Goal: Task Accomplishment & Management: Complete application form

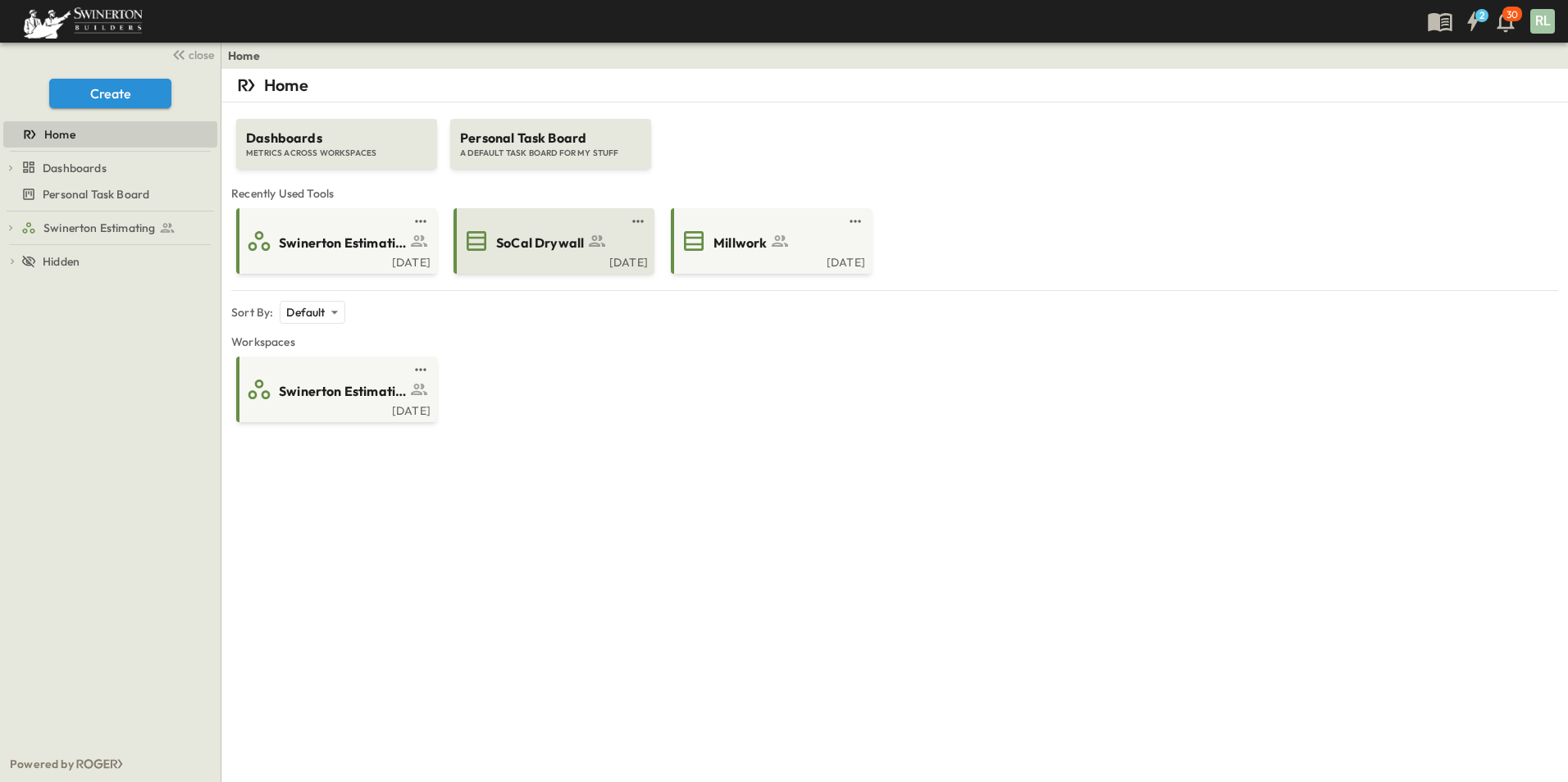
click at [556, 257] on div "[DATE]" at bounding box center [552, 260] width 191 height 13
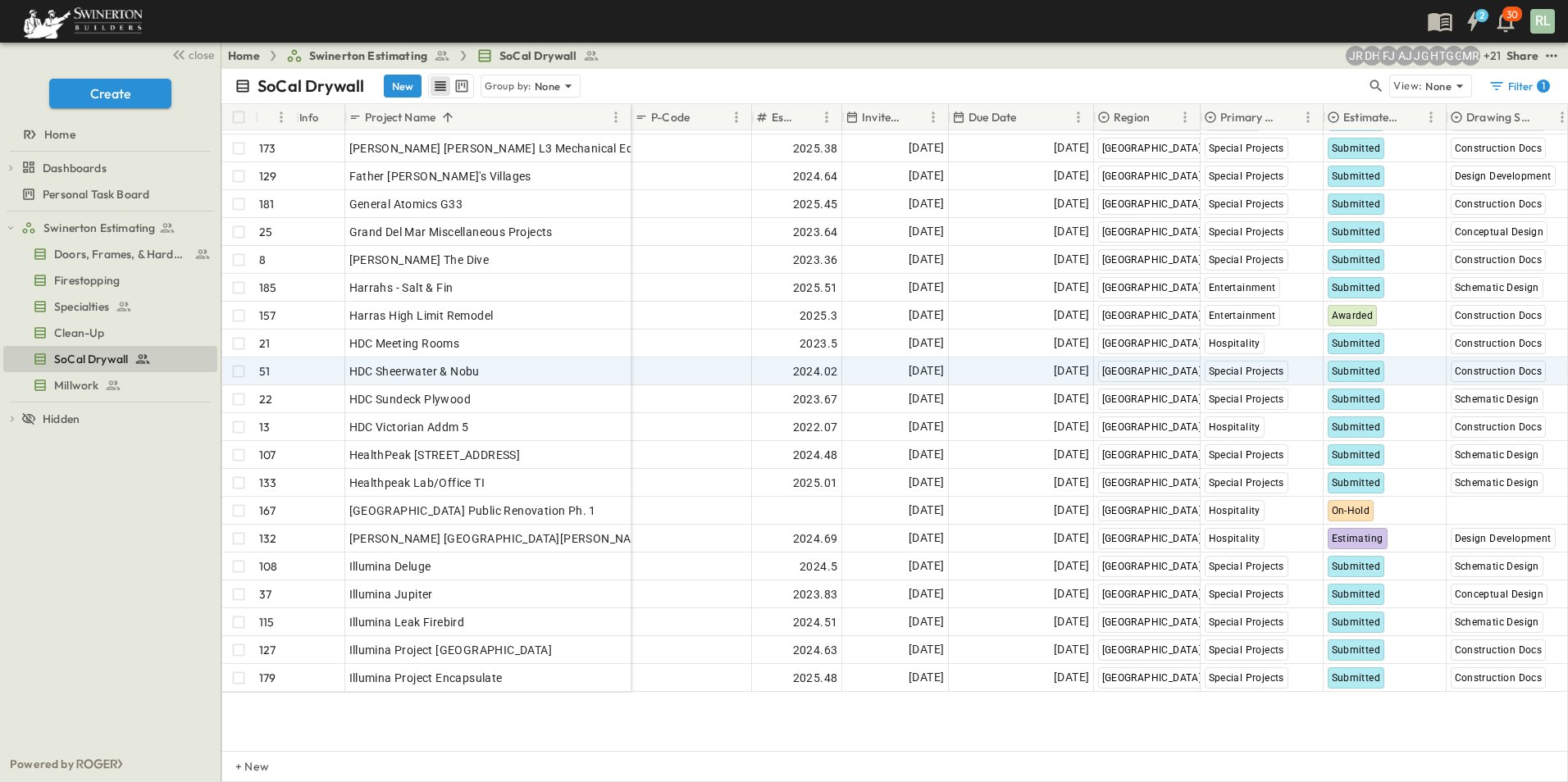
scroll to position [1230, 0]
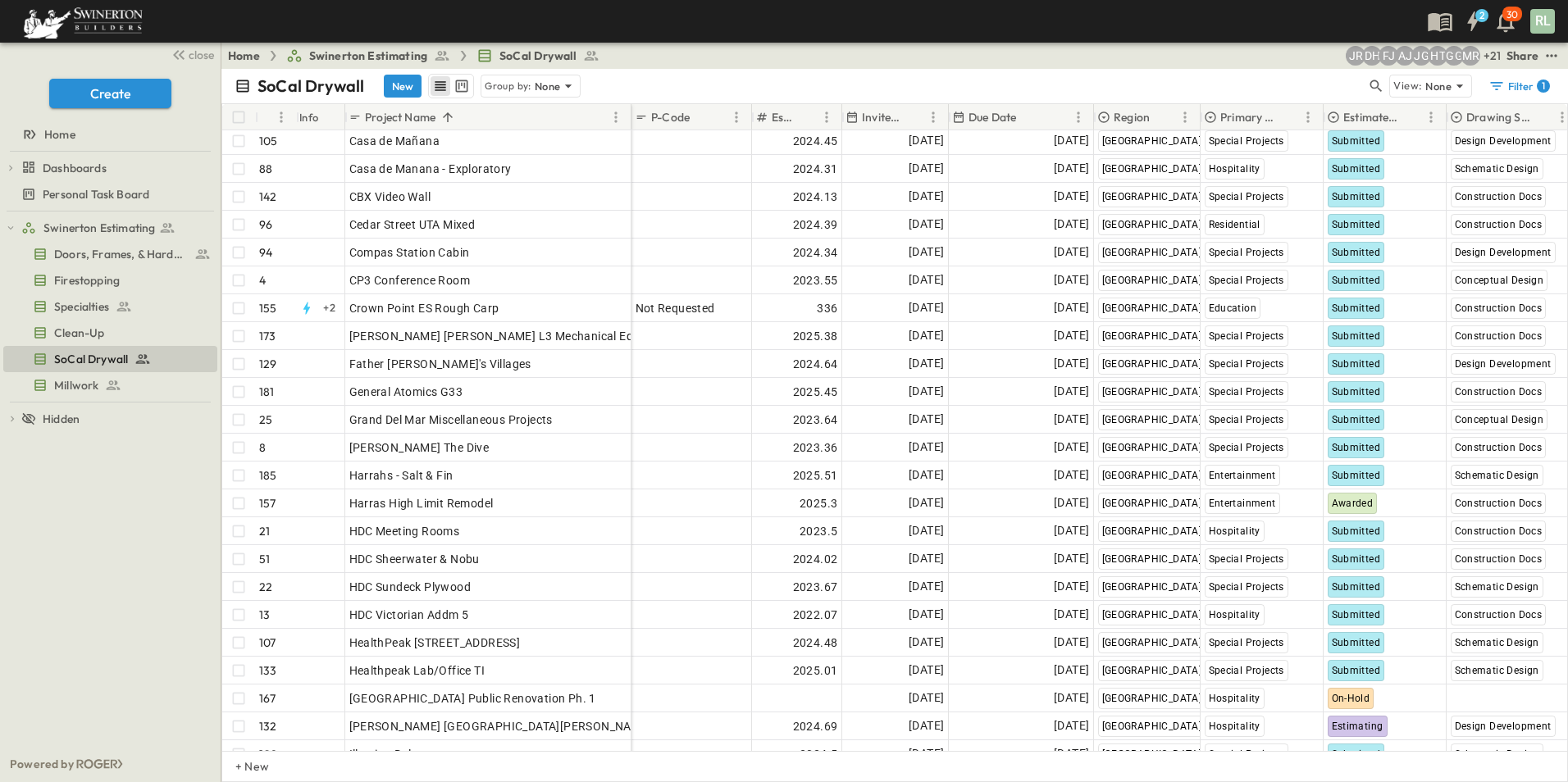
click at [1365, 114] on p "Estimate Status" at bounding box center [1372, 117] width 57 height 17
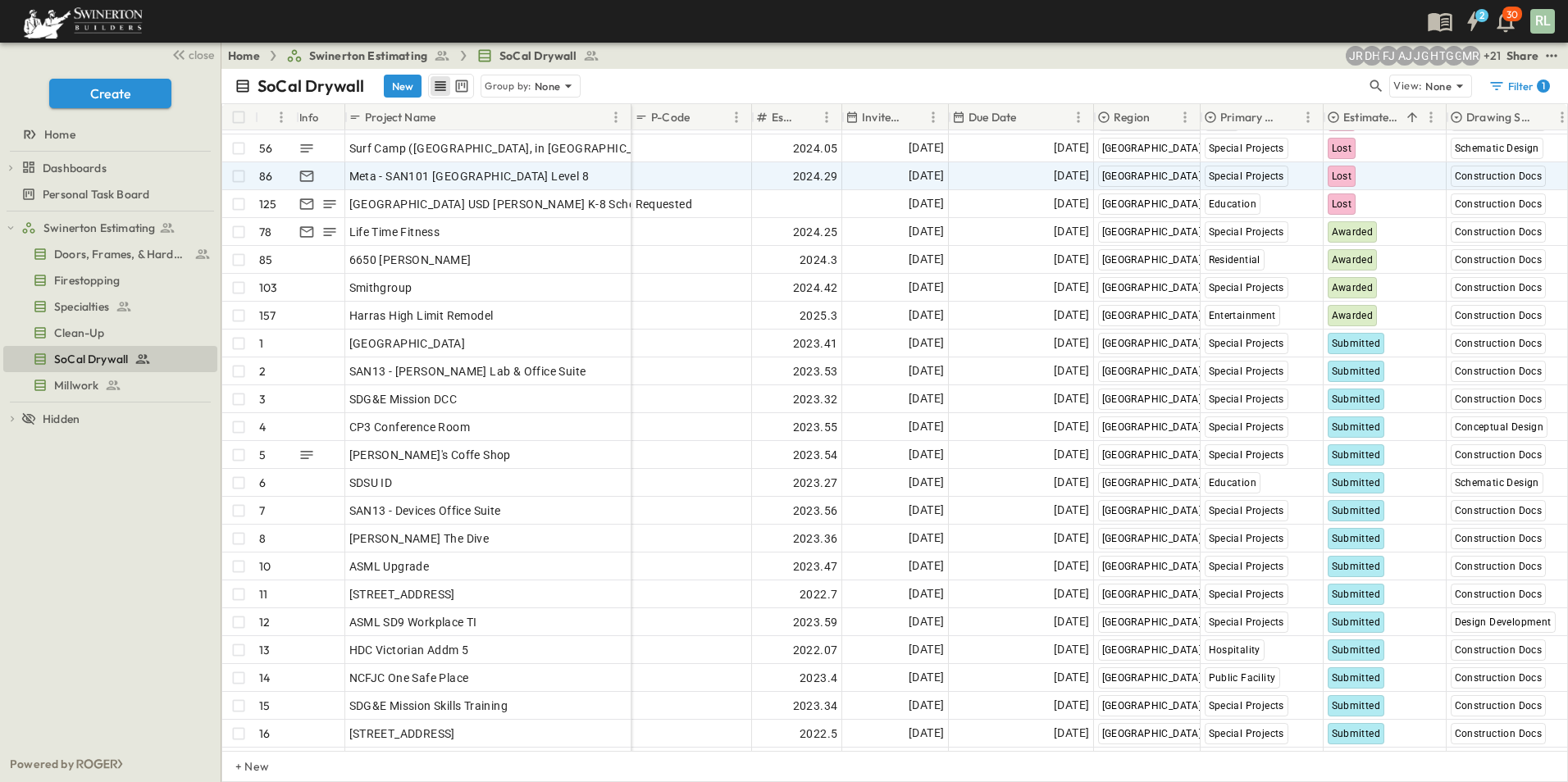
scroll to position [0, 0]
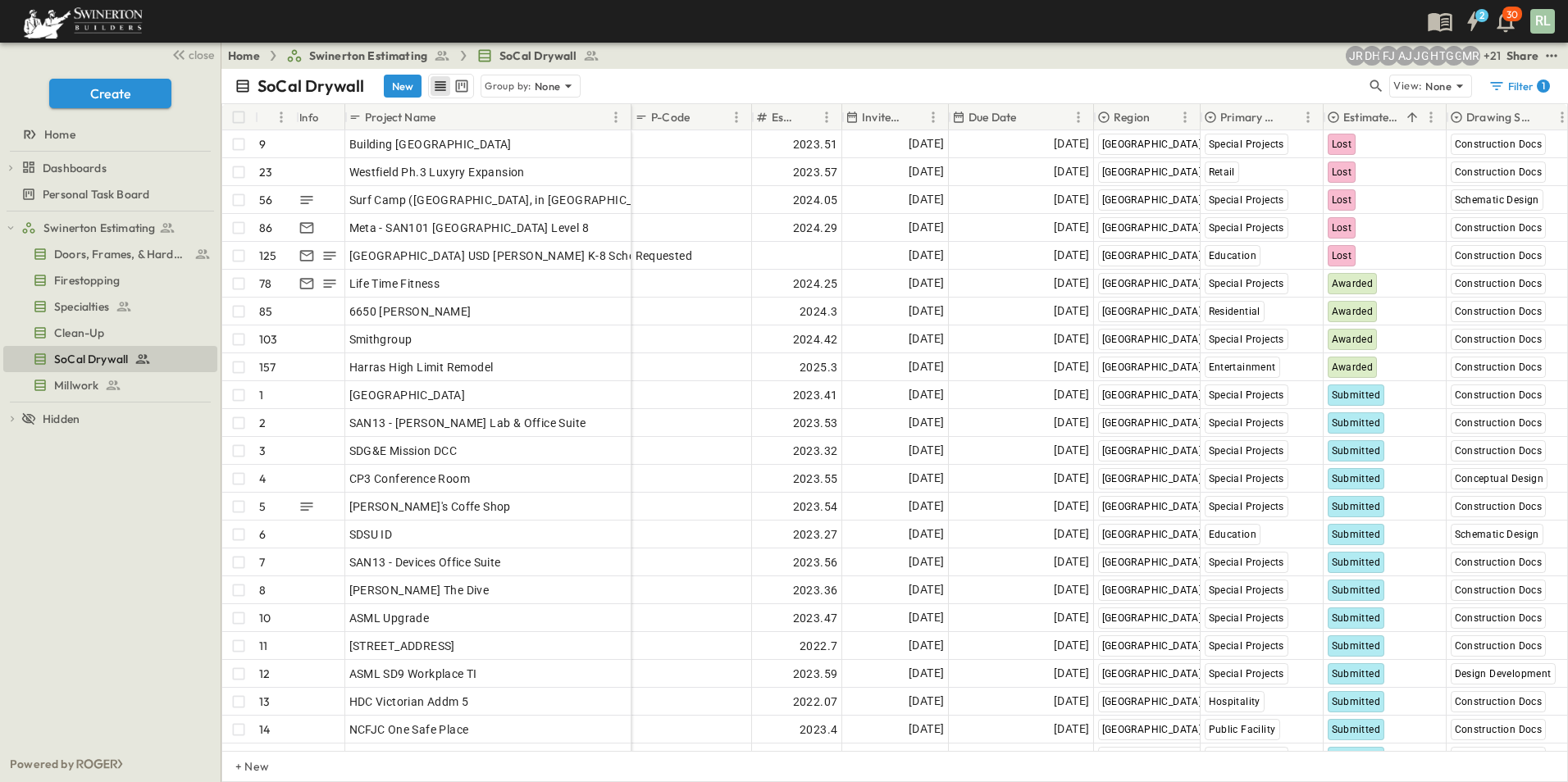
click at [1361, 118] on p "Estimate Status" at bounding box center [1372, 117] width 57 height 17
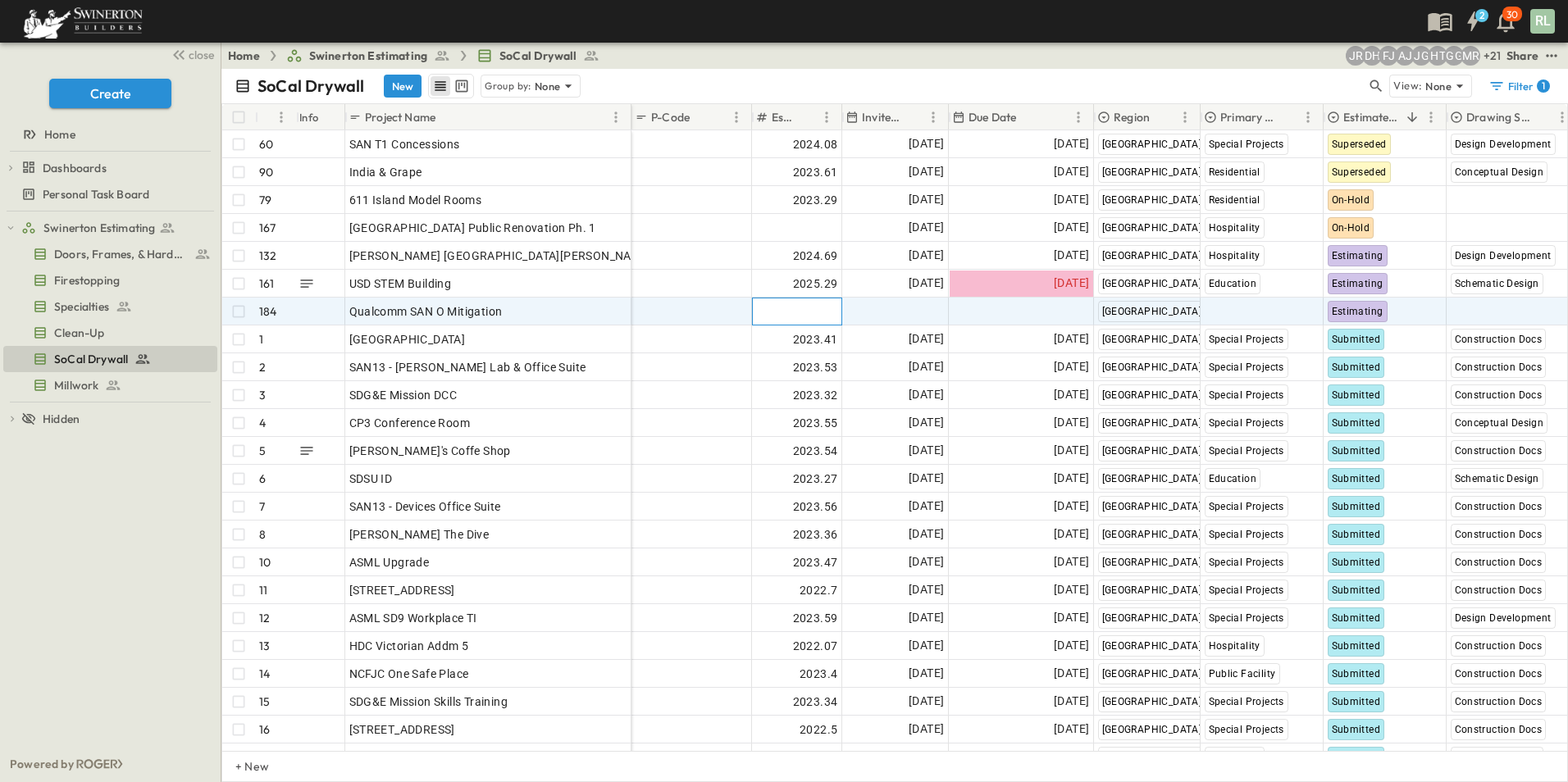
click at [795, 308] on span "Add Number" at bounding box center [804, 311] width 67 height 17
type input "*******"
click at [887, 298] on div "Add Date" at bounding box center [895, 311] width 105 height 27
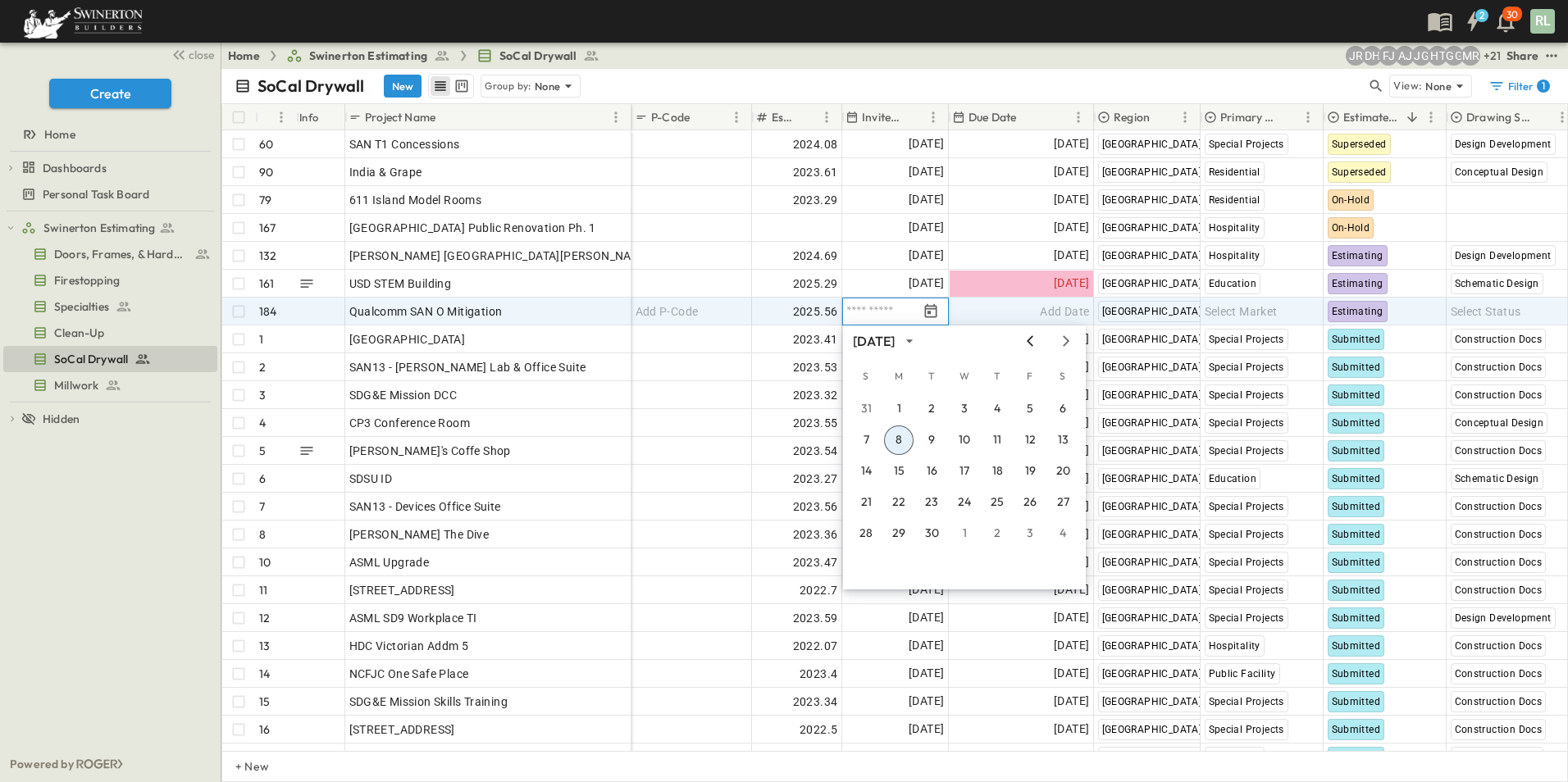
click at [1029, 337] on icon "Previous month" at bounding box center [1029, 341] width 19 height 13
click at [1036, 479] on button "15" at bounding box center [1029, 471] width 29 height 29
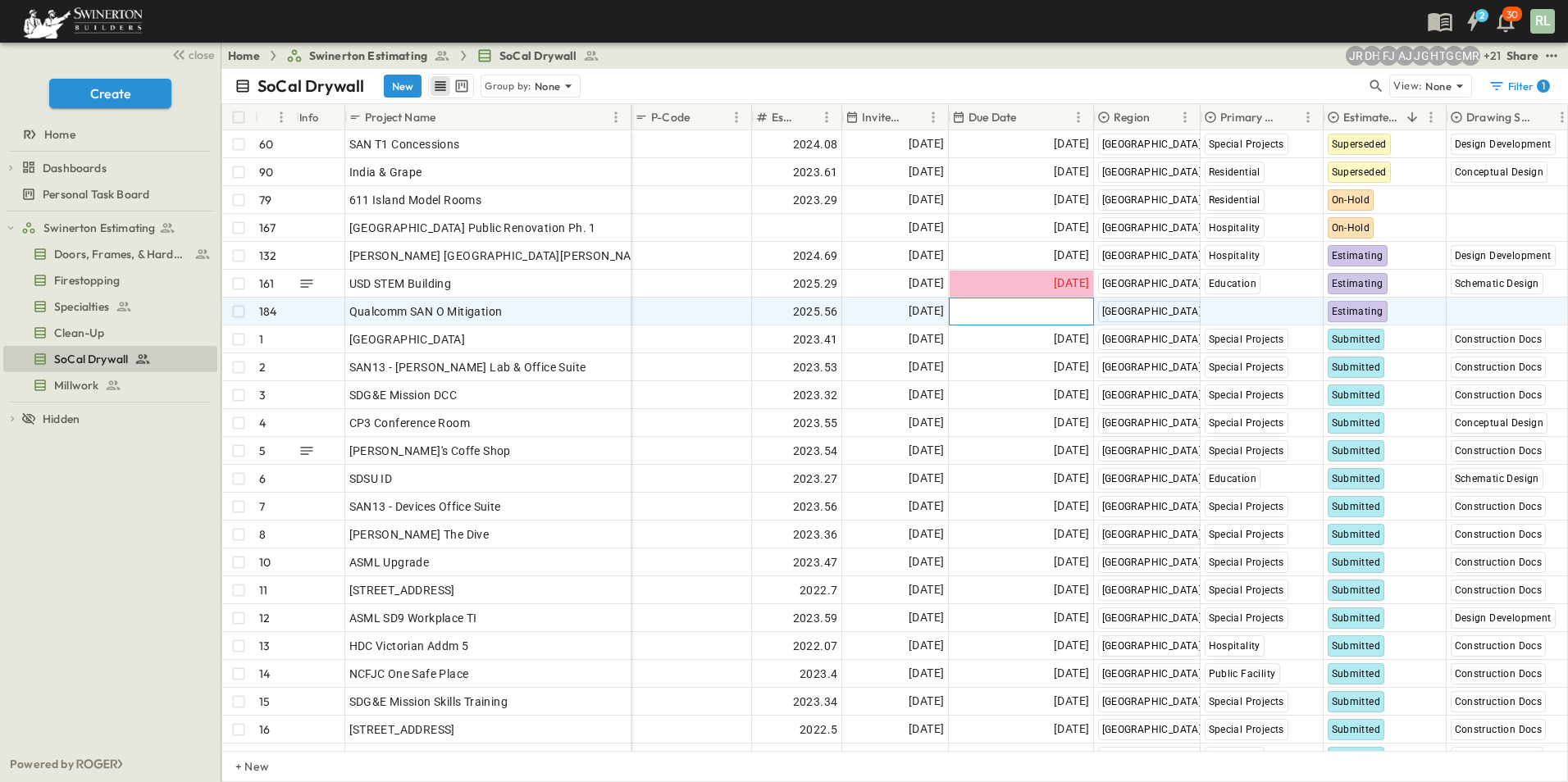
click at [1057, 304] on span "Add Date" at bounding box center [1065, 311] width 50 height 17
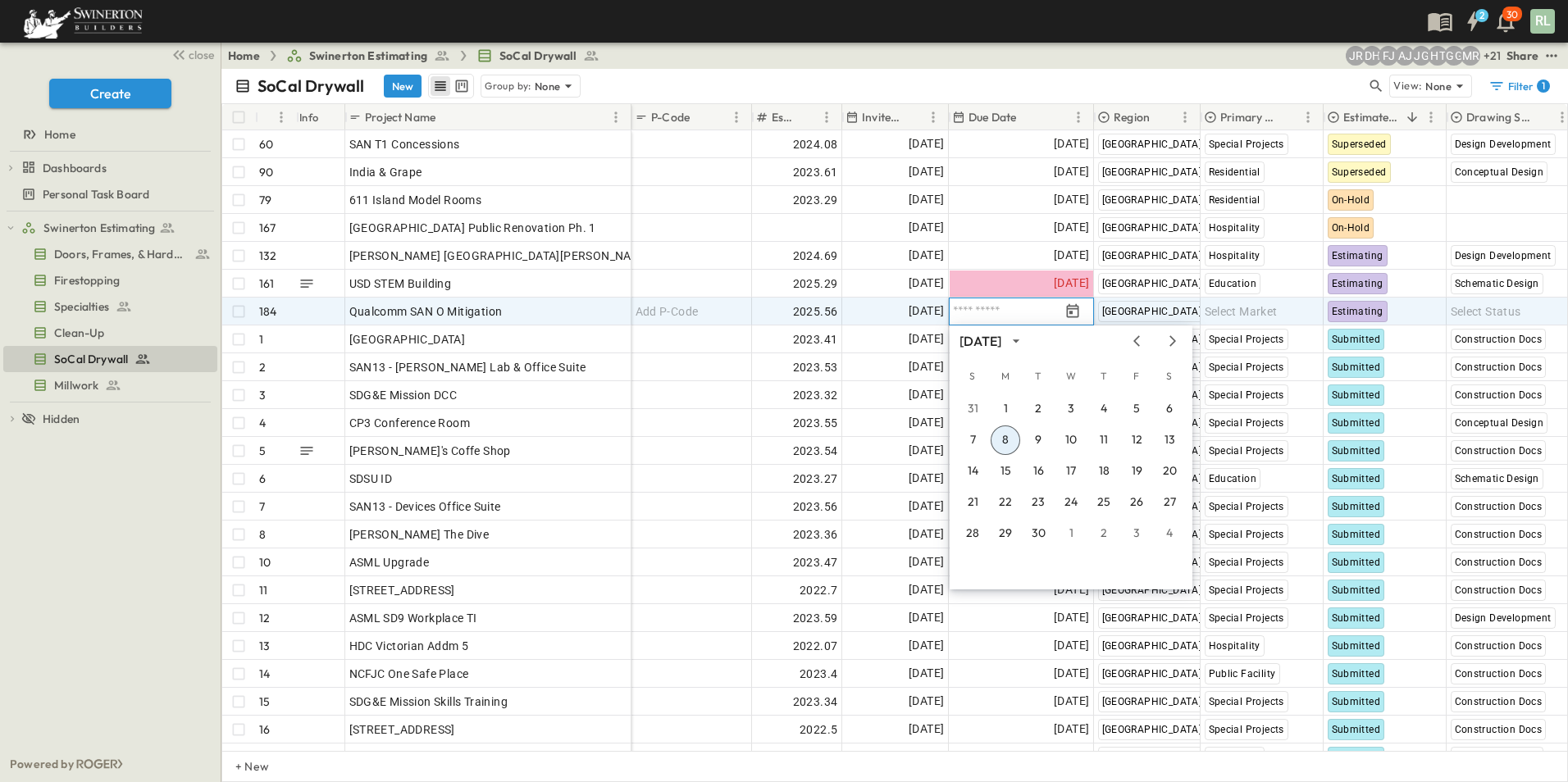
click at [1006, 443] on button "8" at bounding box center [1005, 440] width 29 height 29
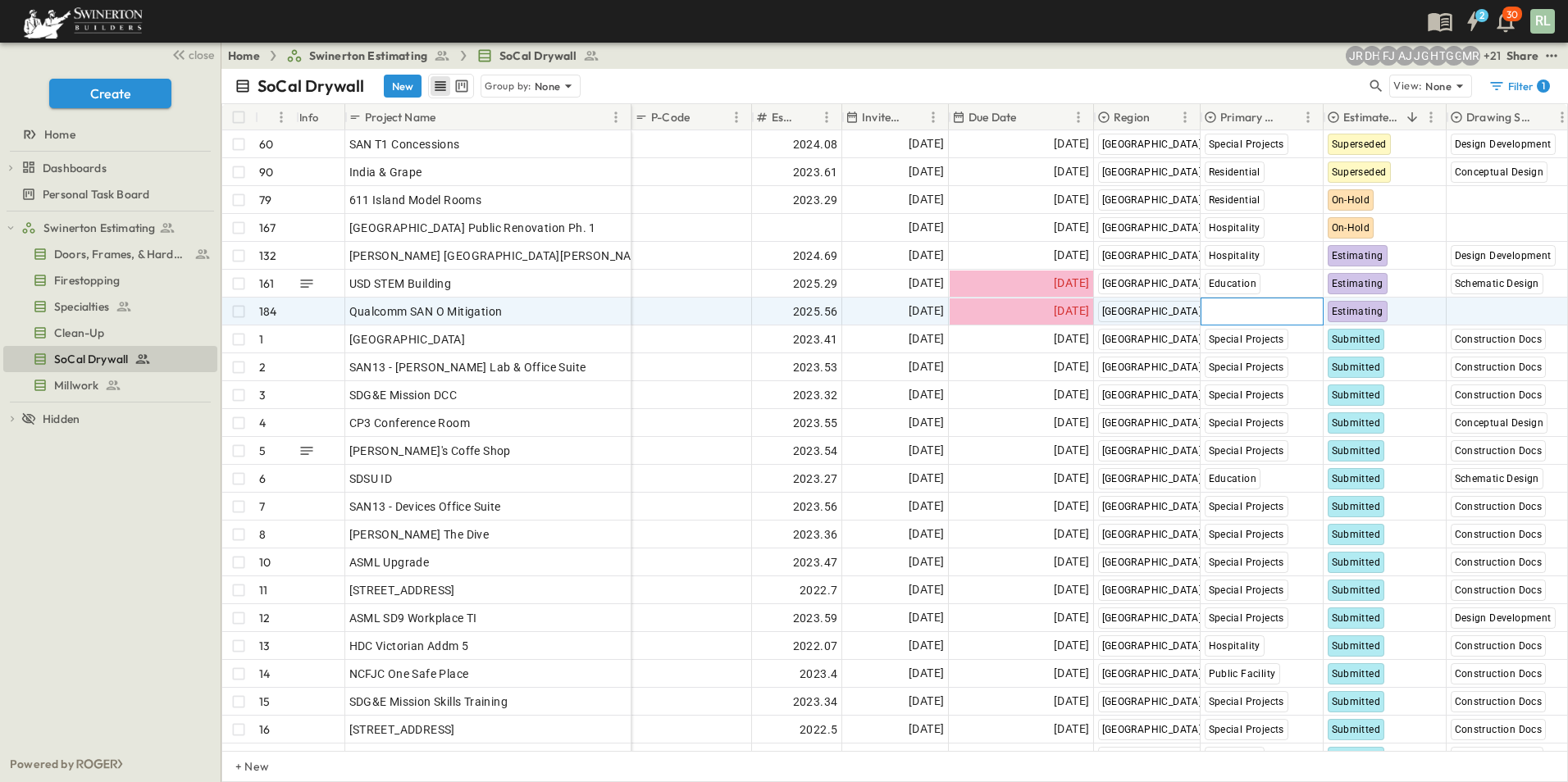
click at [1220, 310] on span "Select Market" at bounding box center [1241, 311] width 73 height 17
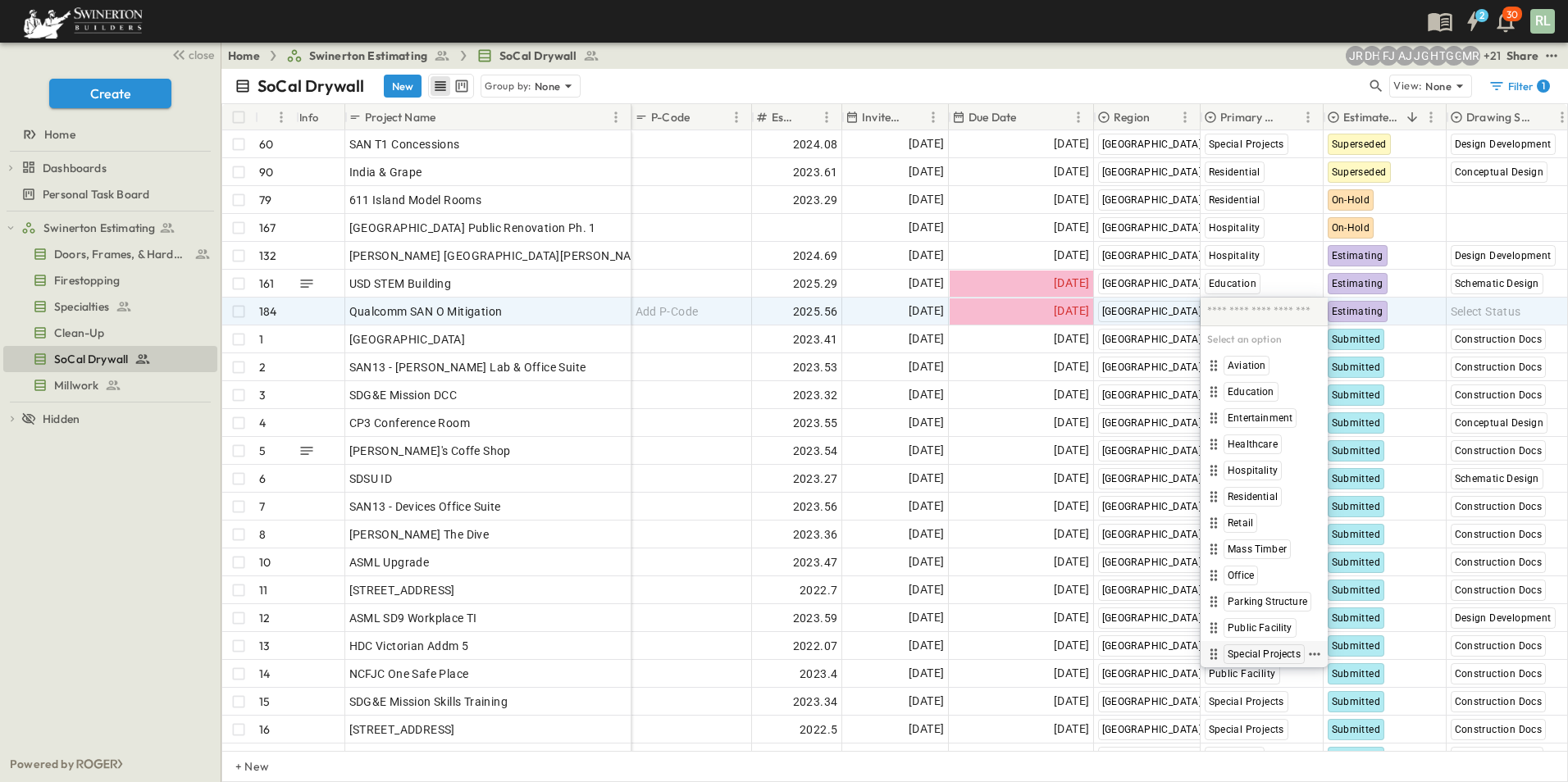
click at [1252, 655] on span "Special Projects" at bounding box center [1264, 654] width 73 height 13
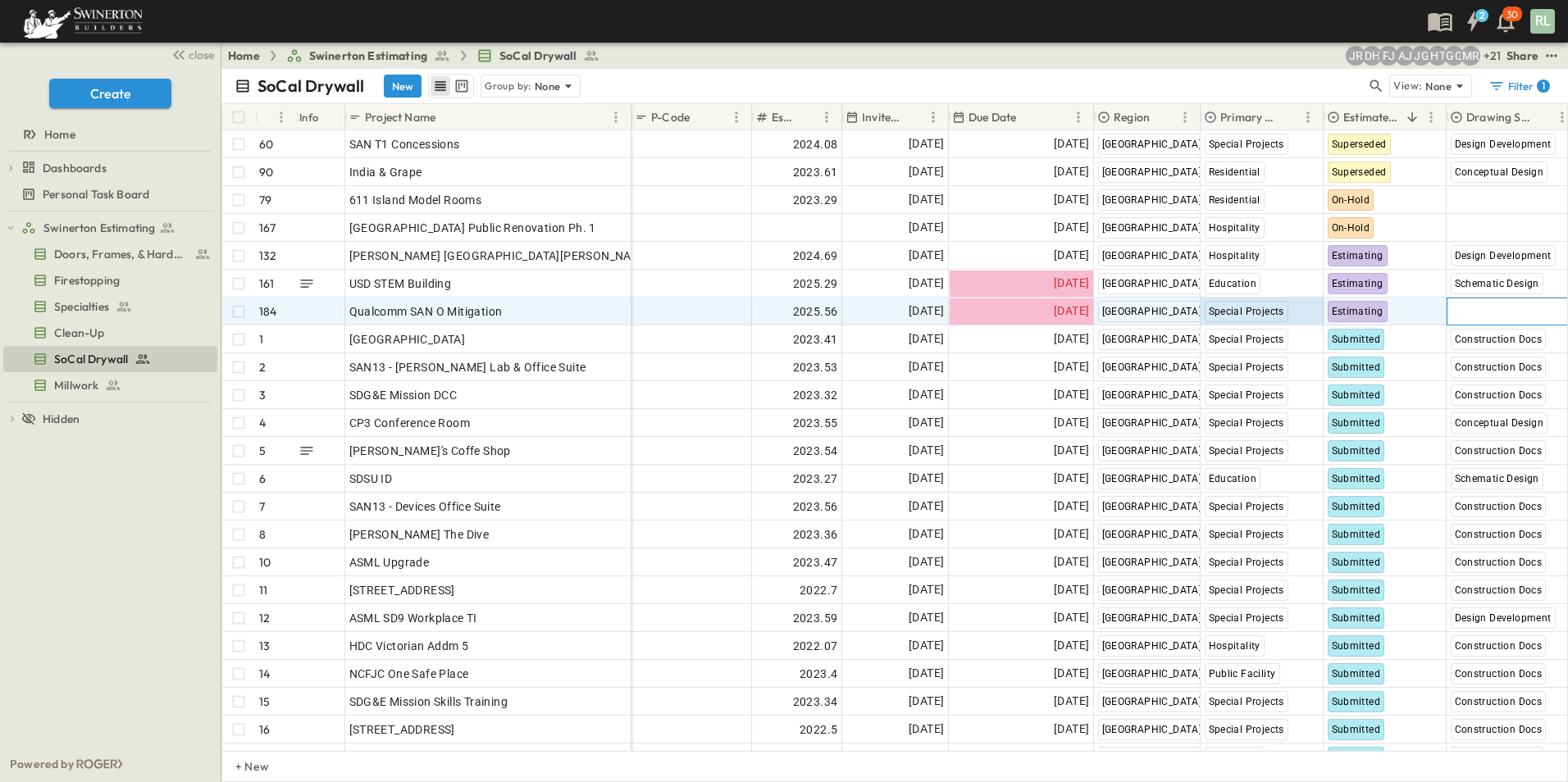
click at [1472, 310] on span "Select Status" at bounding box center [1486, 311] width 71 height 17
click at [1481, 392] on span "Design Development" at bounding box center [1495, 392] width 94 height 13
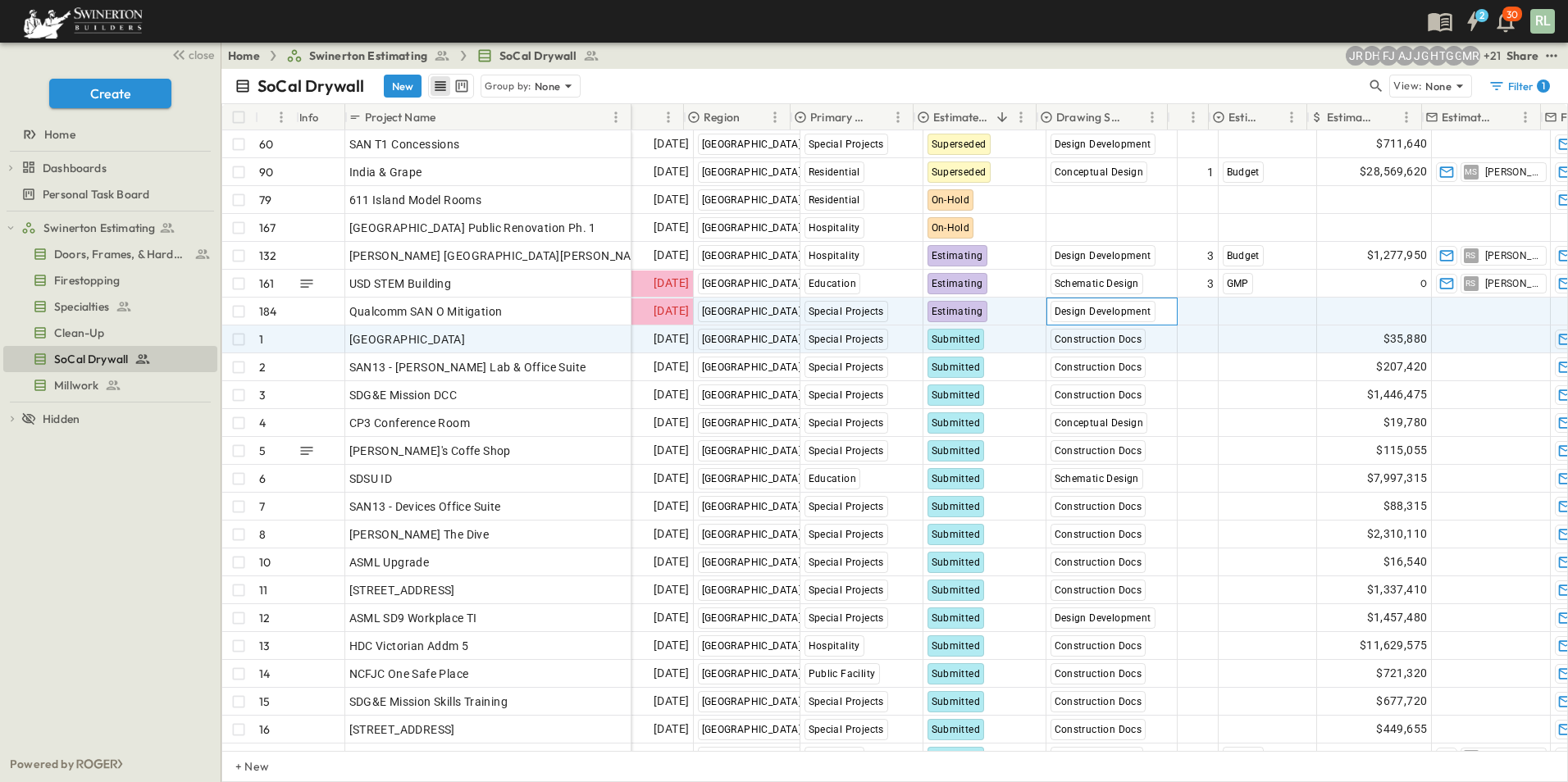
scroll to position [0, 410]
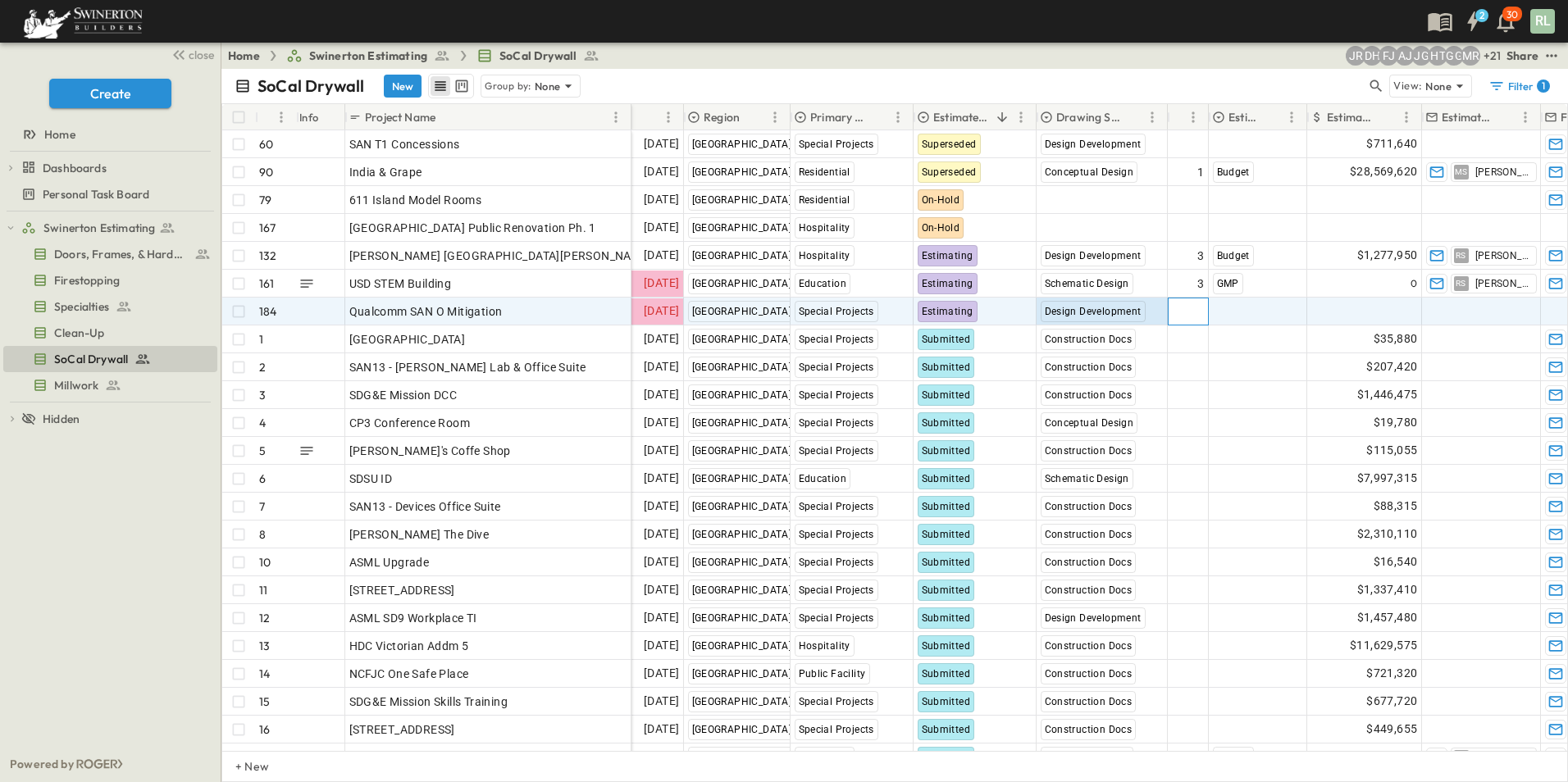
click at [1177, 313] on span "Add Round #" at bounding box center [1168, 311] width 70 height 17
type input "*"
click at [1238, 308] on span "Select Bid Type" at bounding box center [1253, 311] width 81 height 17
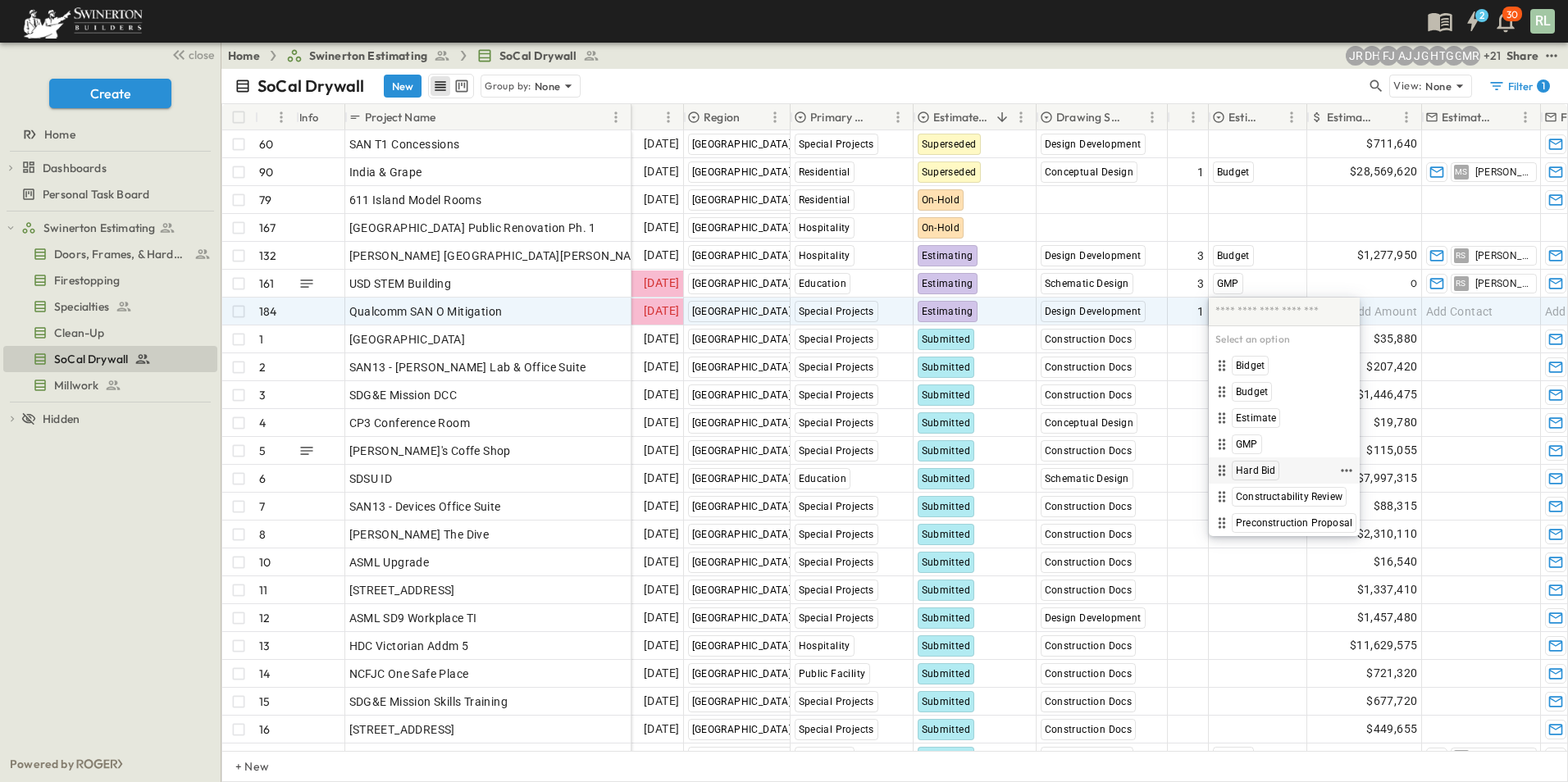
click at [1255, 466] on span "Hard Bid" at bounding box center [1255, 471] width 39 height 13
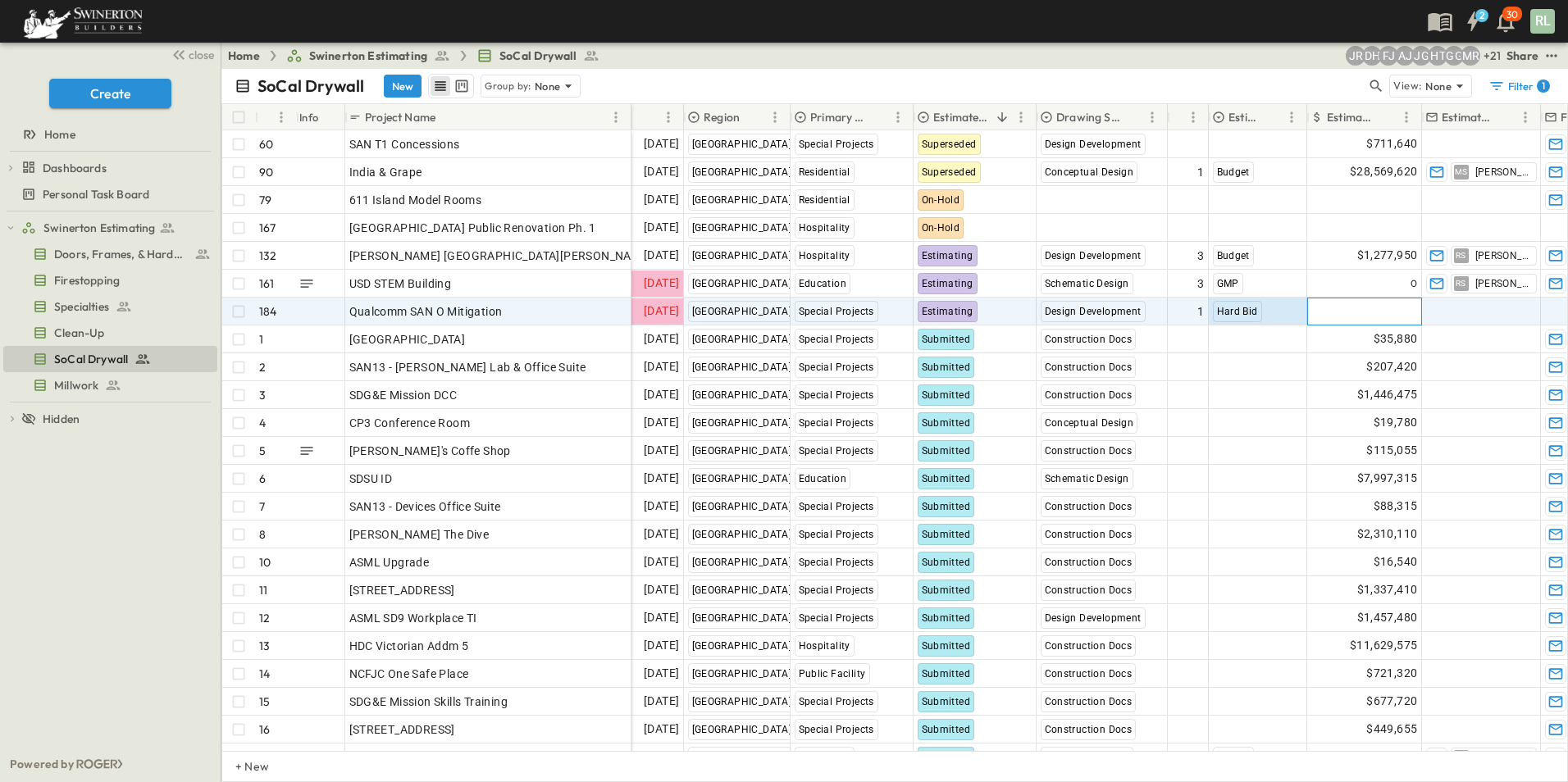
click at [1379, 312] on span "Add Amount" at bounding box center [1384, 311] width 67 height 17
type input "******"
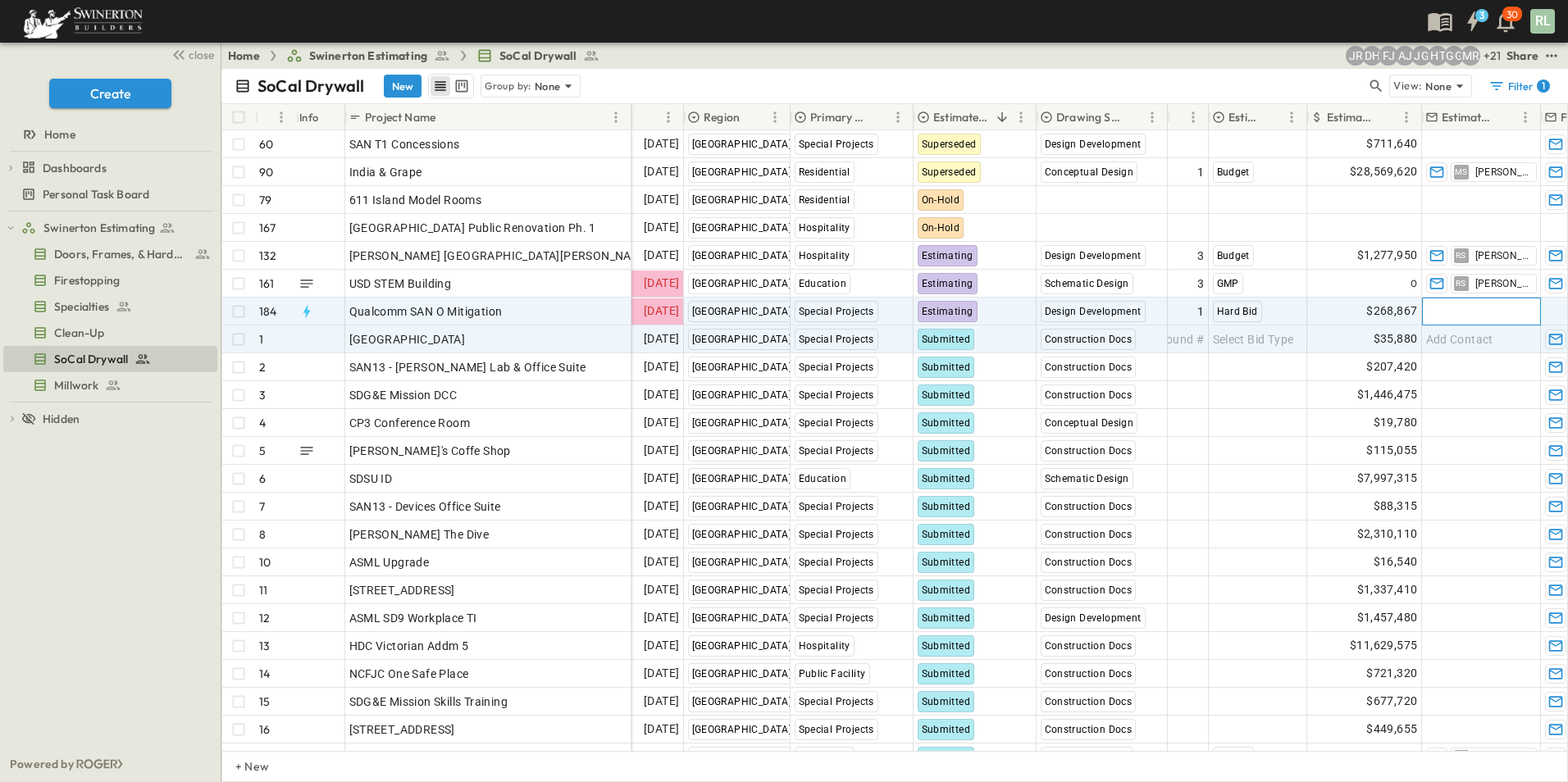
click at [1494, 312] on div "Add Contact" at bounding box center [1480, 311] width 118 height 27
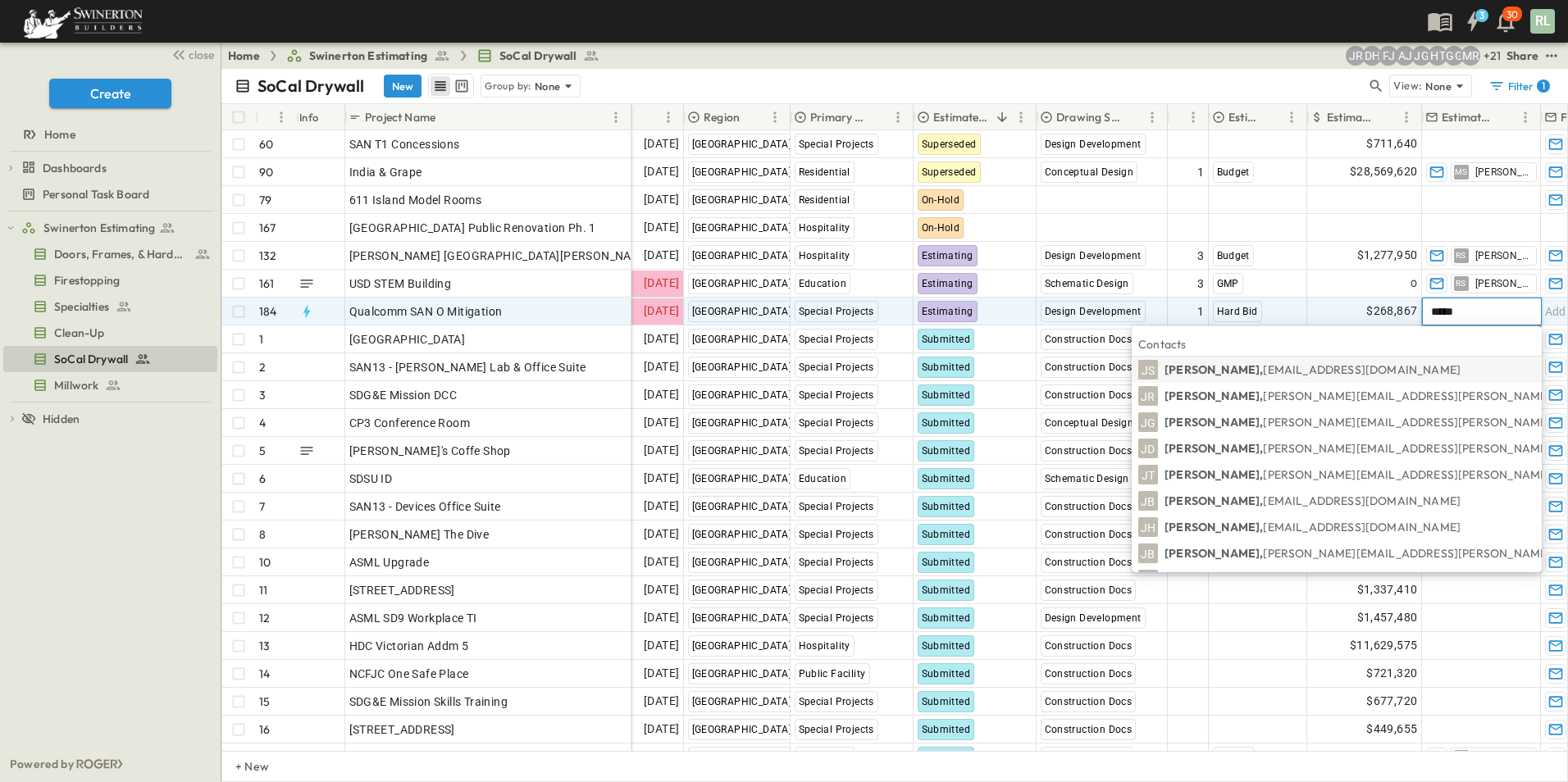
type input "*****"
click at [1362, 372] on span "[EMAIL_ADDRESS][DOMAIN_NAME]" at bounding box center [1361, 370] width 197 height 15
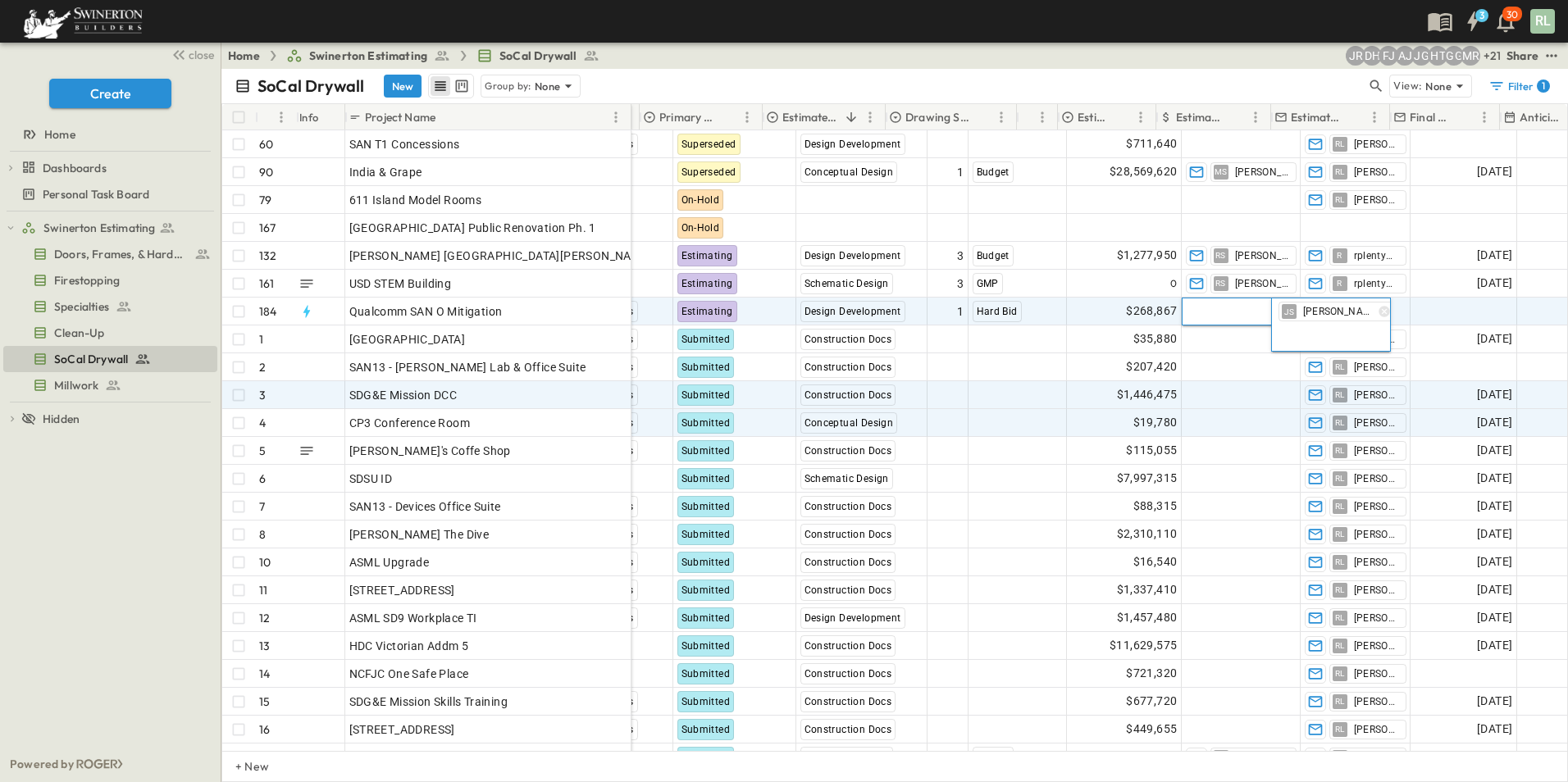
scroll to position [0, 656]
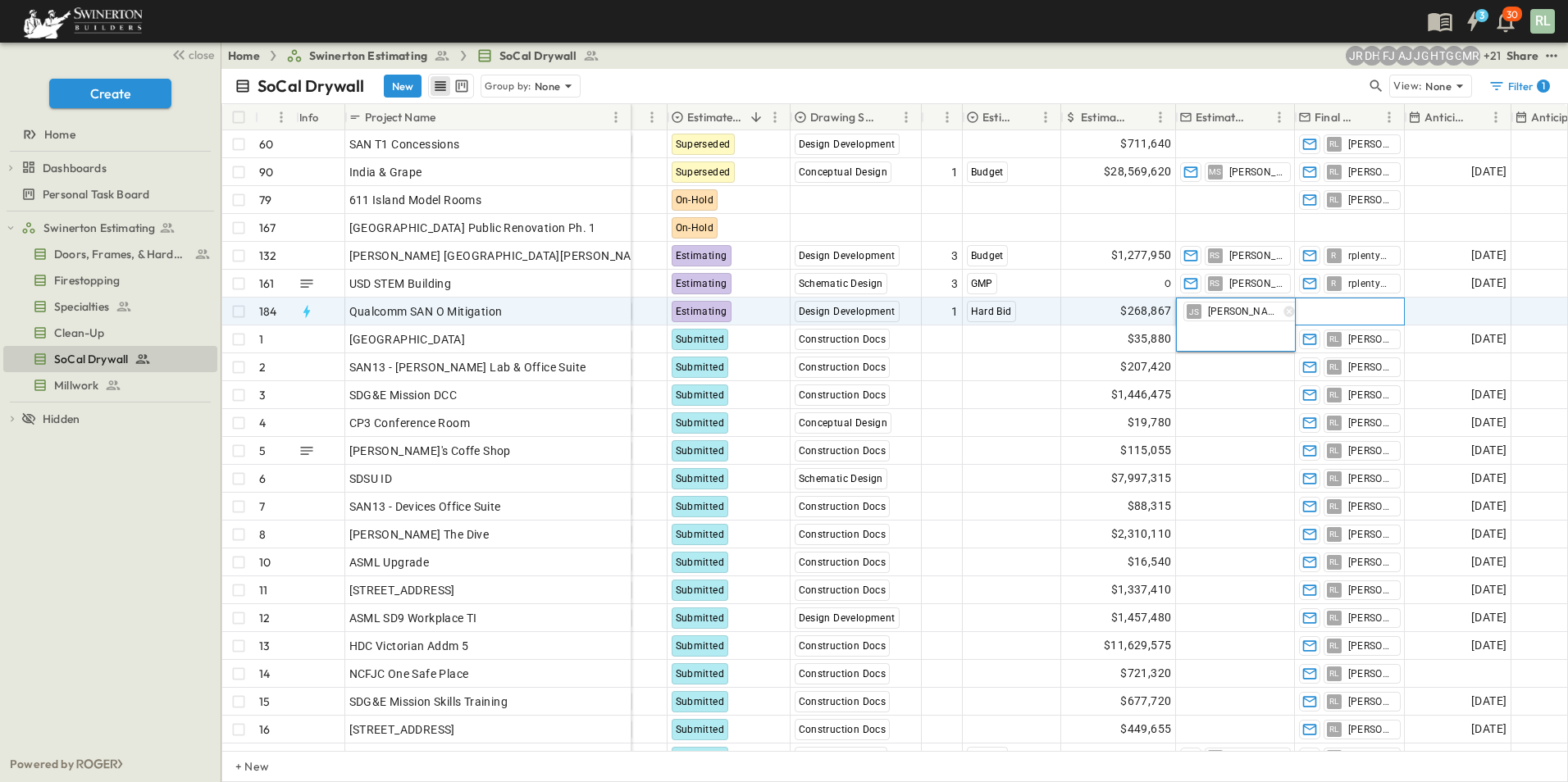
click at [1346, 314] on span "Add Contact" at bounding box center [1332, 311] width 67 height 17
type input "*****"
click at [1376, 373] on span "[EMAIL_ADDRESS][DOMAIN_NAME]" at bounding box center [1426, 370] width 197 height 15
click at [1463, 312] on span "Add Date" at bounding box center [1481, 311] width 50 height 17
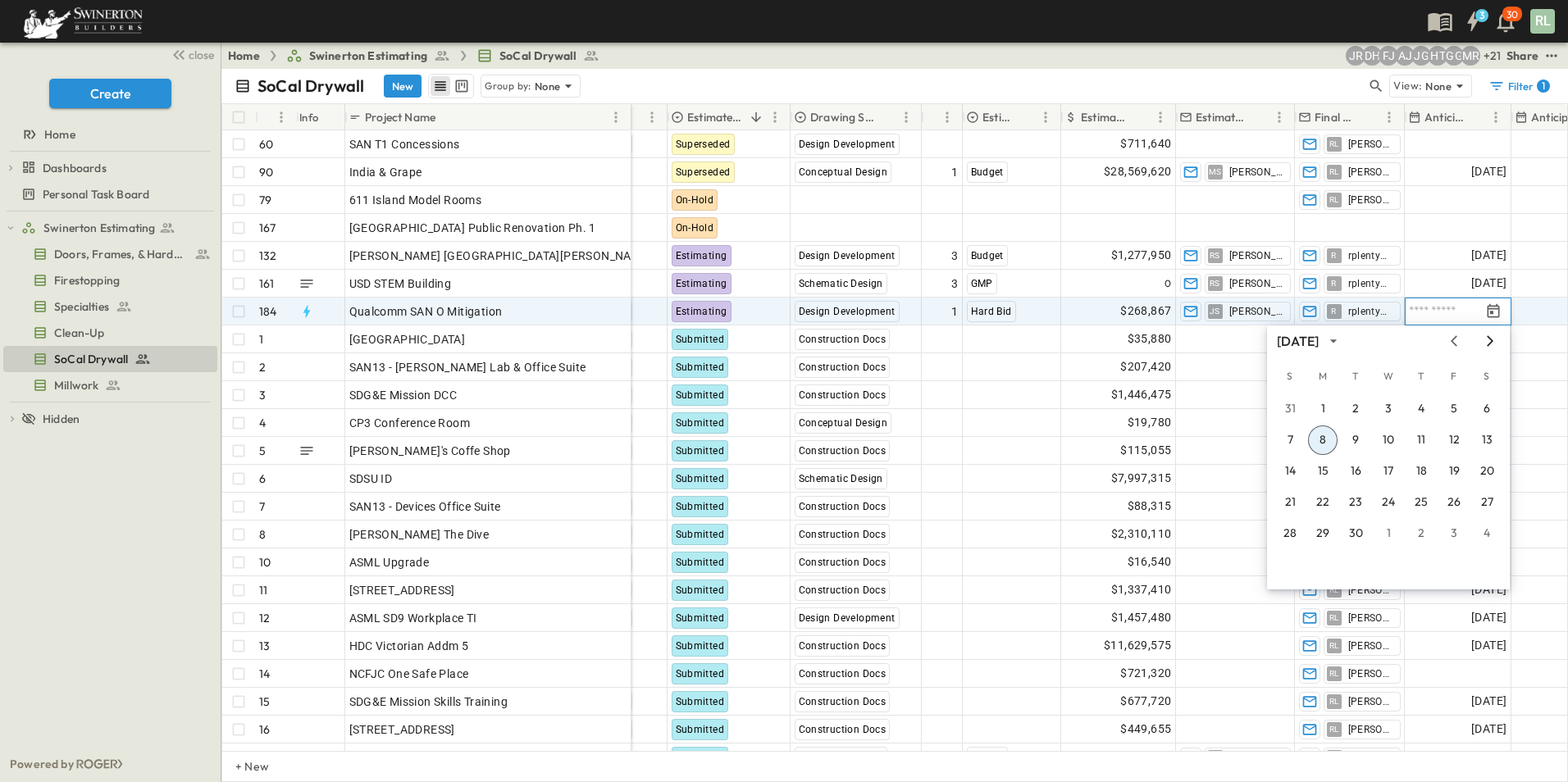
click at [1488, 343] on icon "Next month" at bounding box center [1489, 341] width 19 height 13
click at [1489, 343] on icon "Next month" at bounding box center [1489, 341] width 19 height 13
click at [1426, 410] on button "1" at bounding box center [1420, 409] width 29 height 29
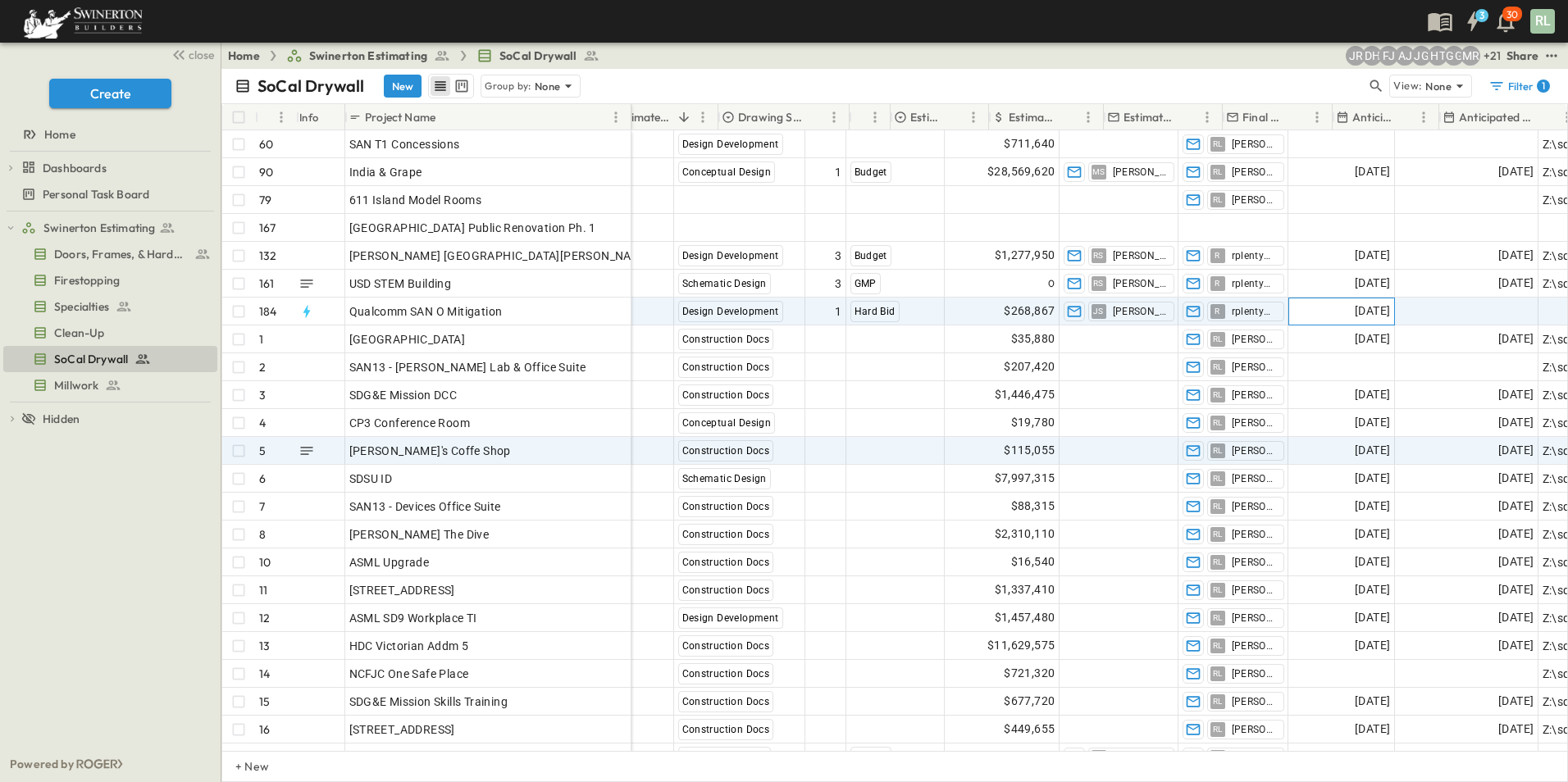
scroll to position [0, 820]
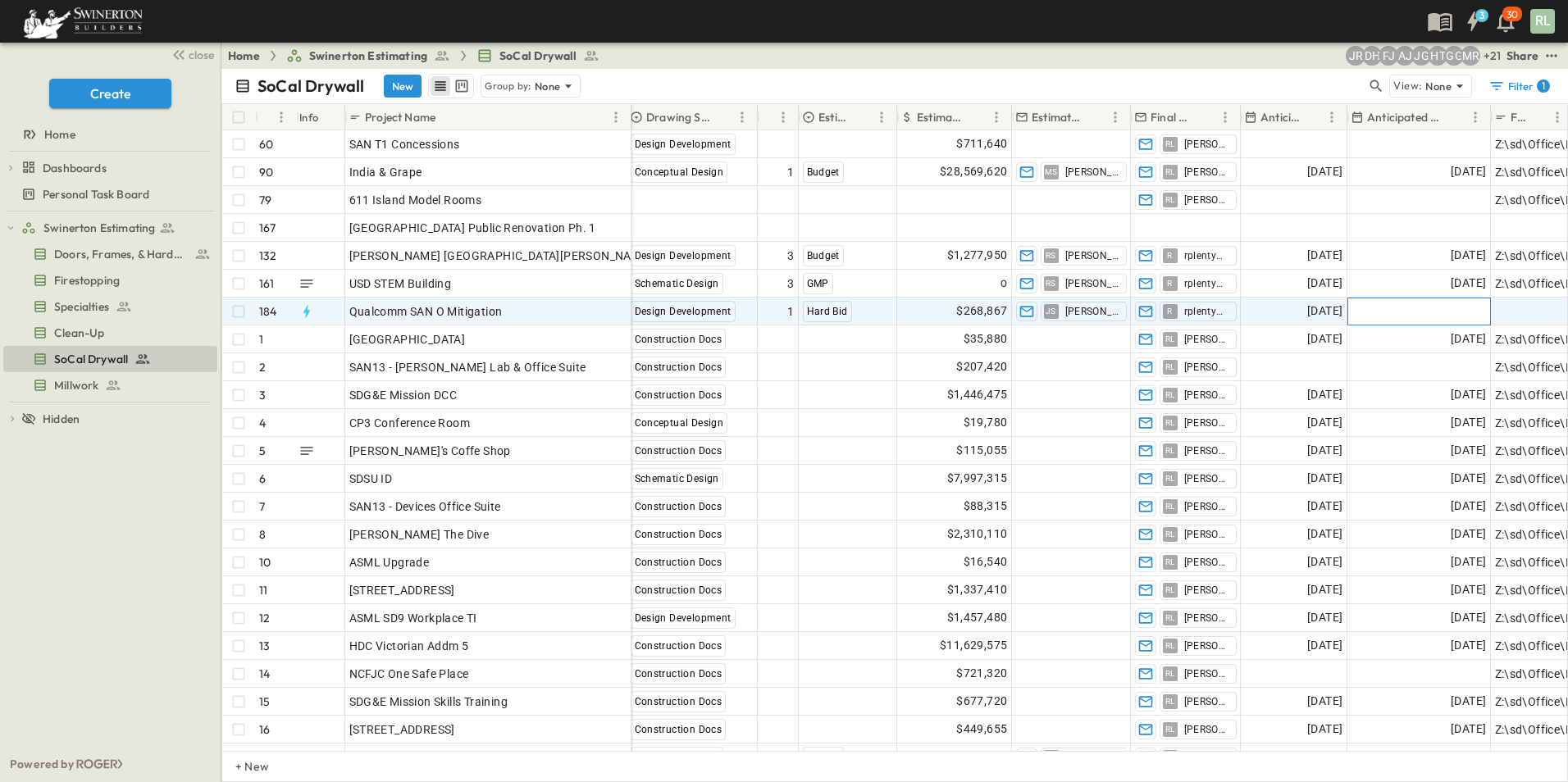
click at [1434, 316] on div "Add Date" at bounding box center [1419, 311] width 142 height 27
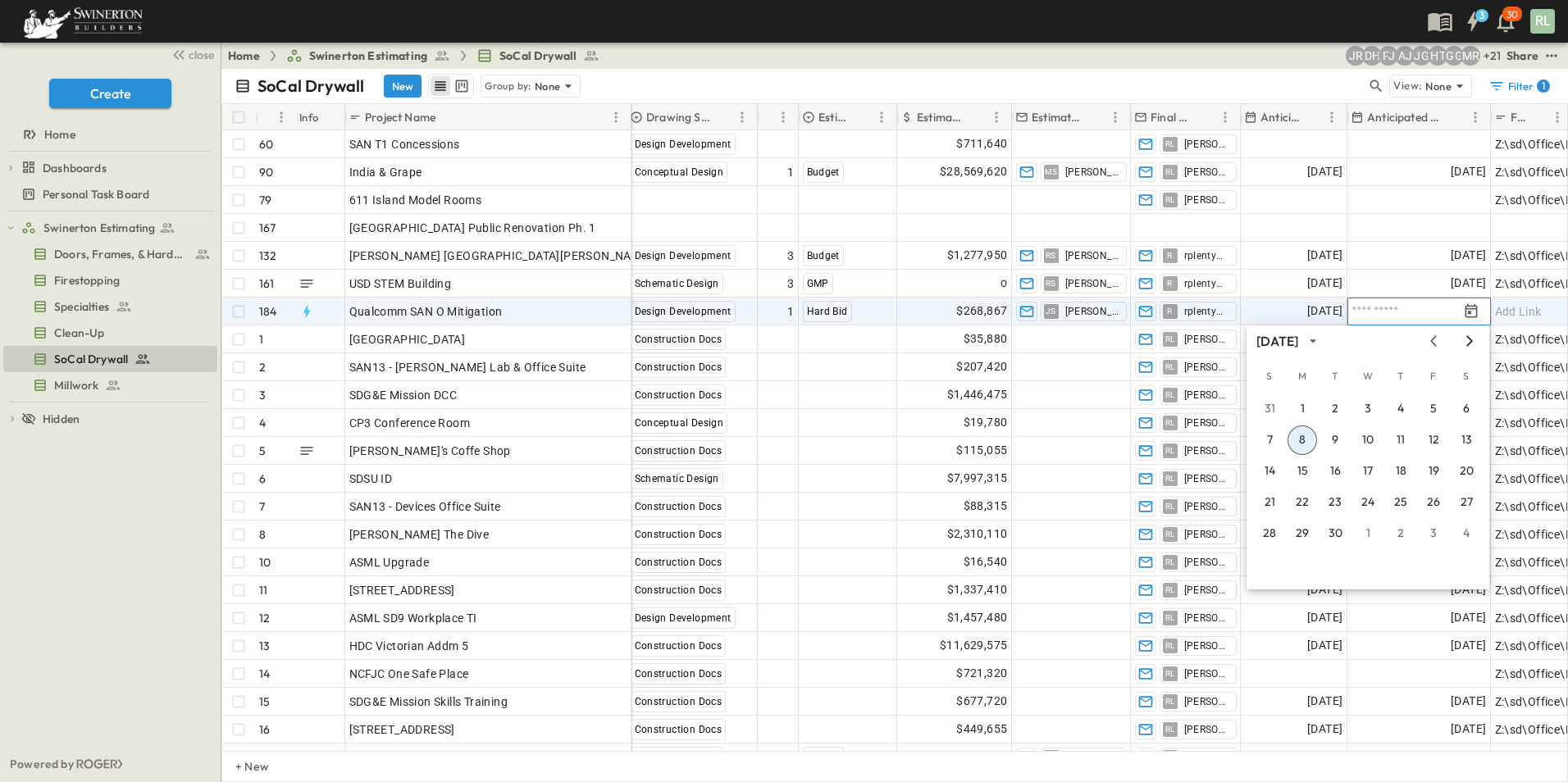
click at [1470, 340] on icon "Next month" at bounding box center [1469, 341] width 6 height 11
click at [1472, 340] on icon "Next month" at bounding box center [1469, 341] width 19 height 13
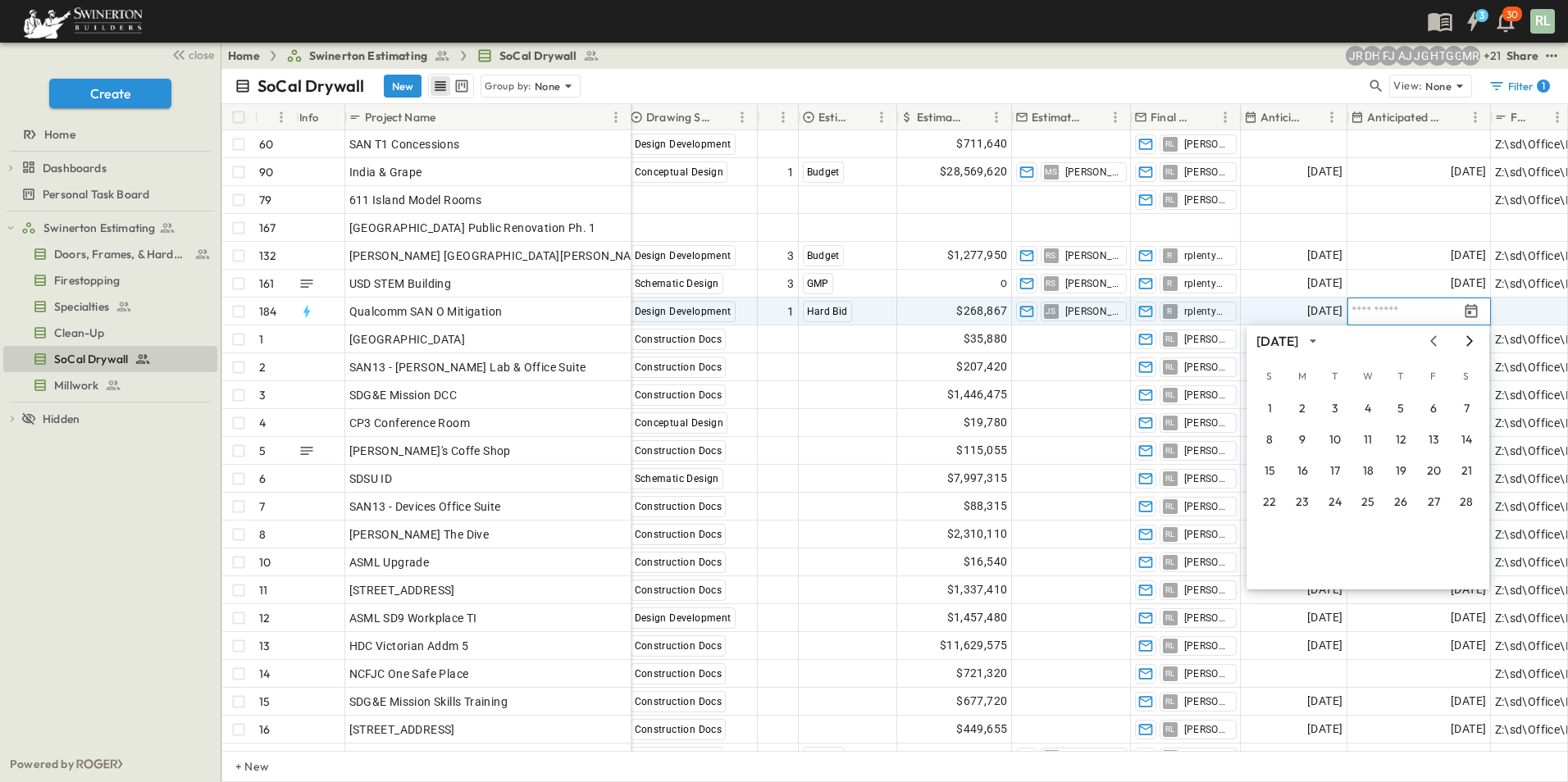
click at [1472, 340] on icon "Next month" at bounding box center [1469, 341] width 19 height 13
click at [1472, 340] on icon "Next month" at bounding box center [1469, 341] width 19 height 13
click at [1471, 340] on icon "Next month" at bounding box center [1469, 341] width 6 height 11
click at [1308, 438] on button "8" at bounding box center [1301, 440] width 29 height 29
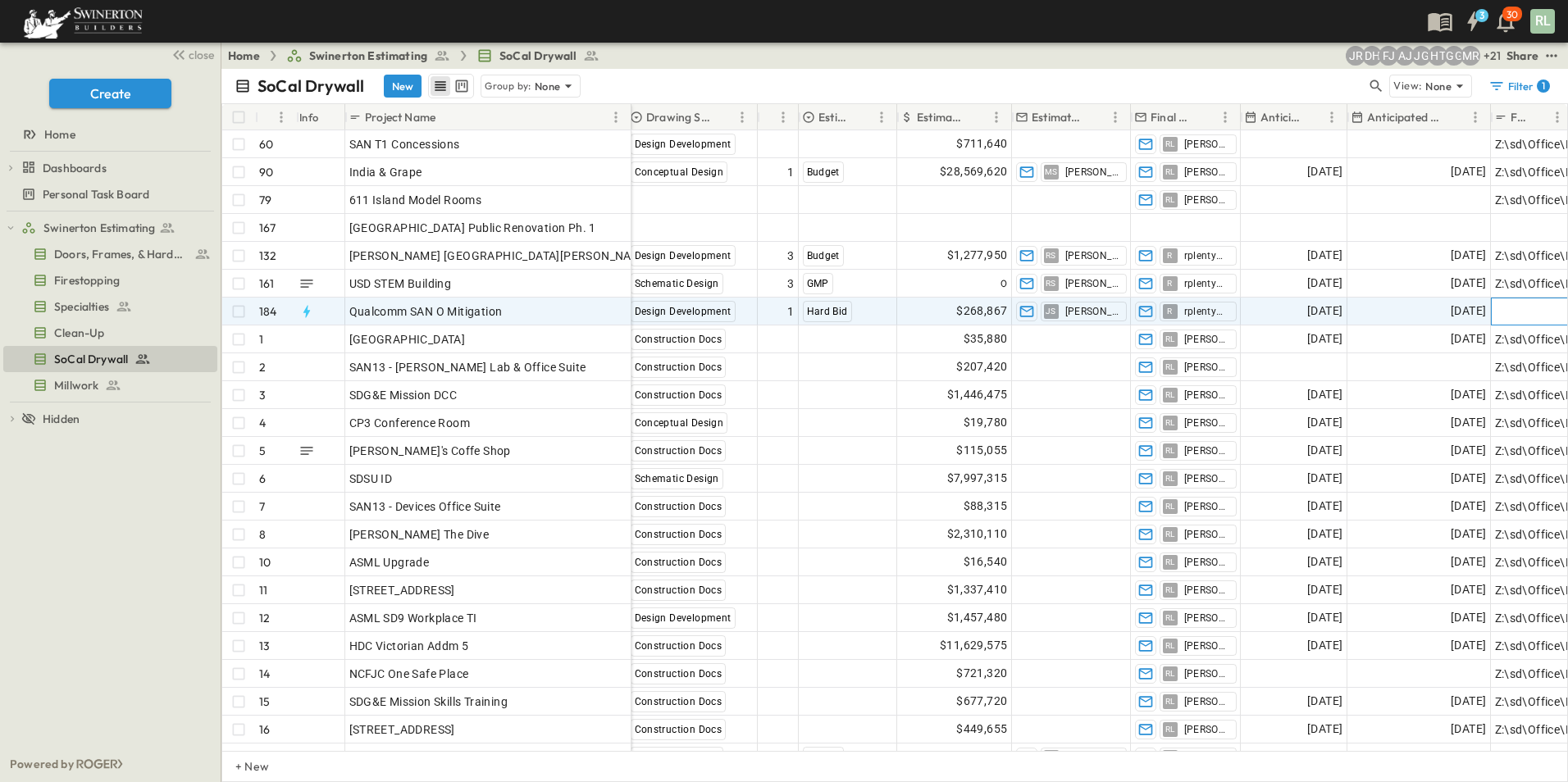
click at [1515, 310] on span "Add Link" at bounding box center [1518, 311] width 47 height 17
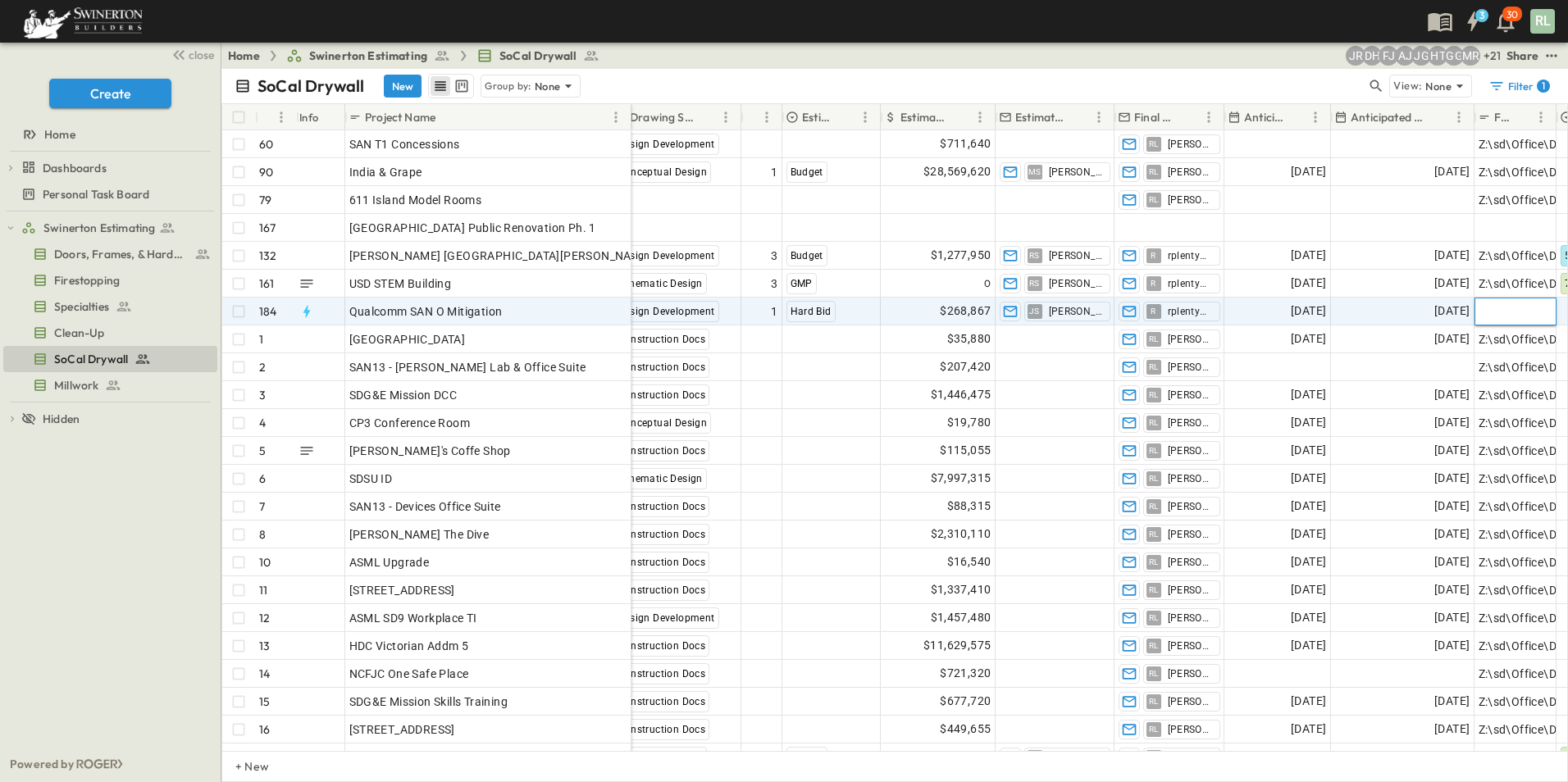
paste input "**********"
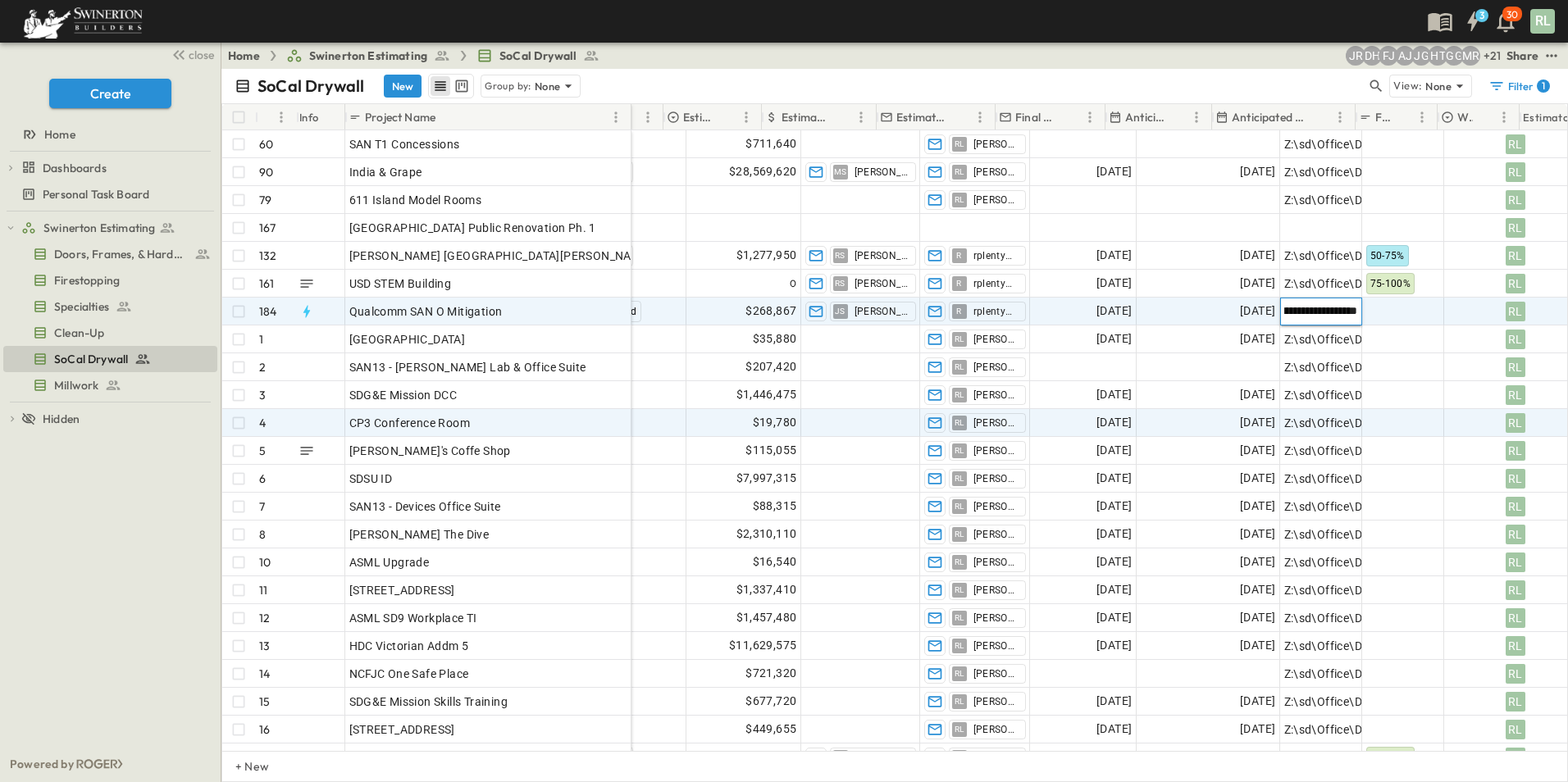
scroll to position [0, 1063]
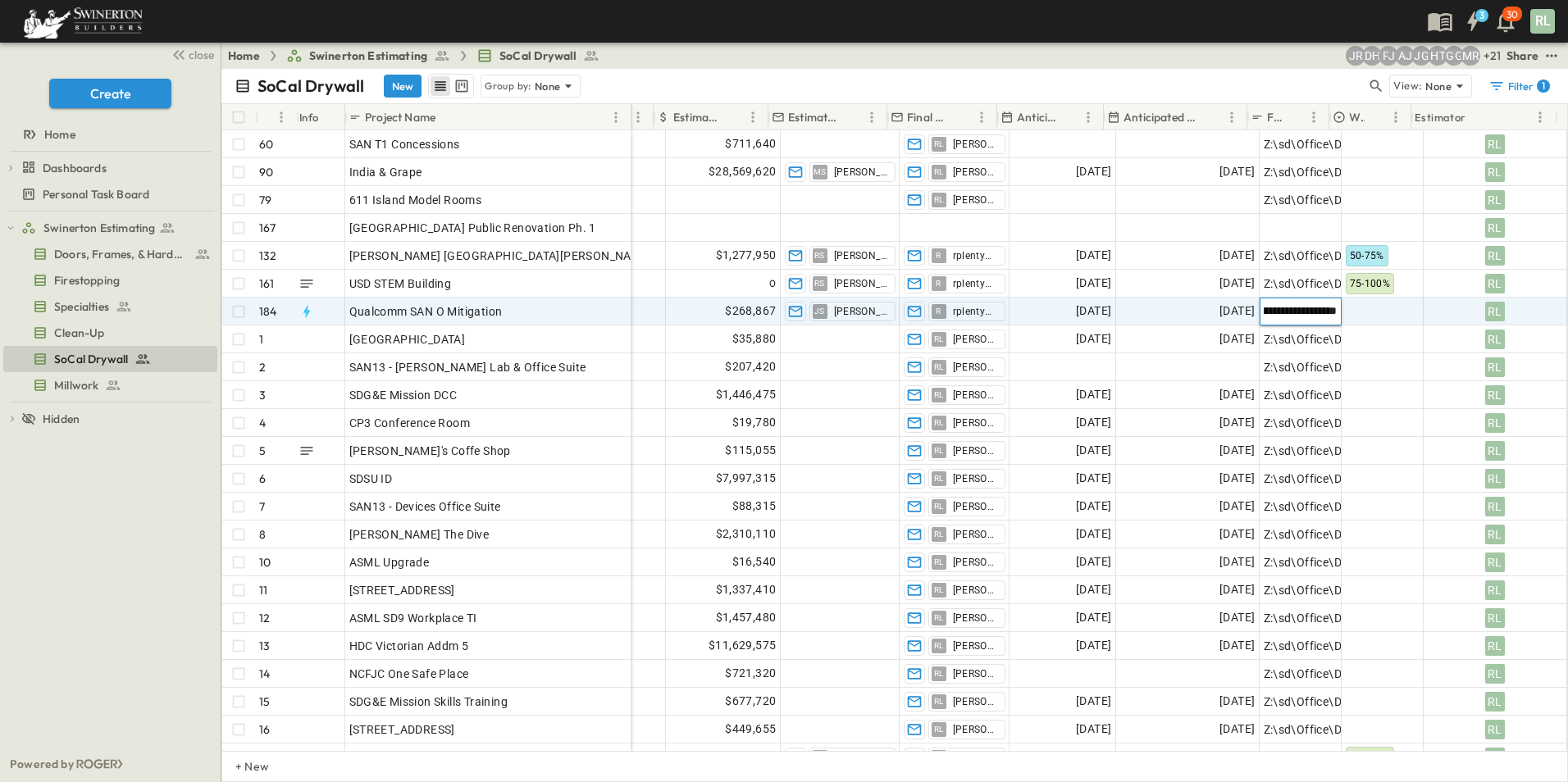
type input "**********"
click at [1350, 306] on div at bounding box center [1382, 311] width 80 height 27
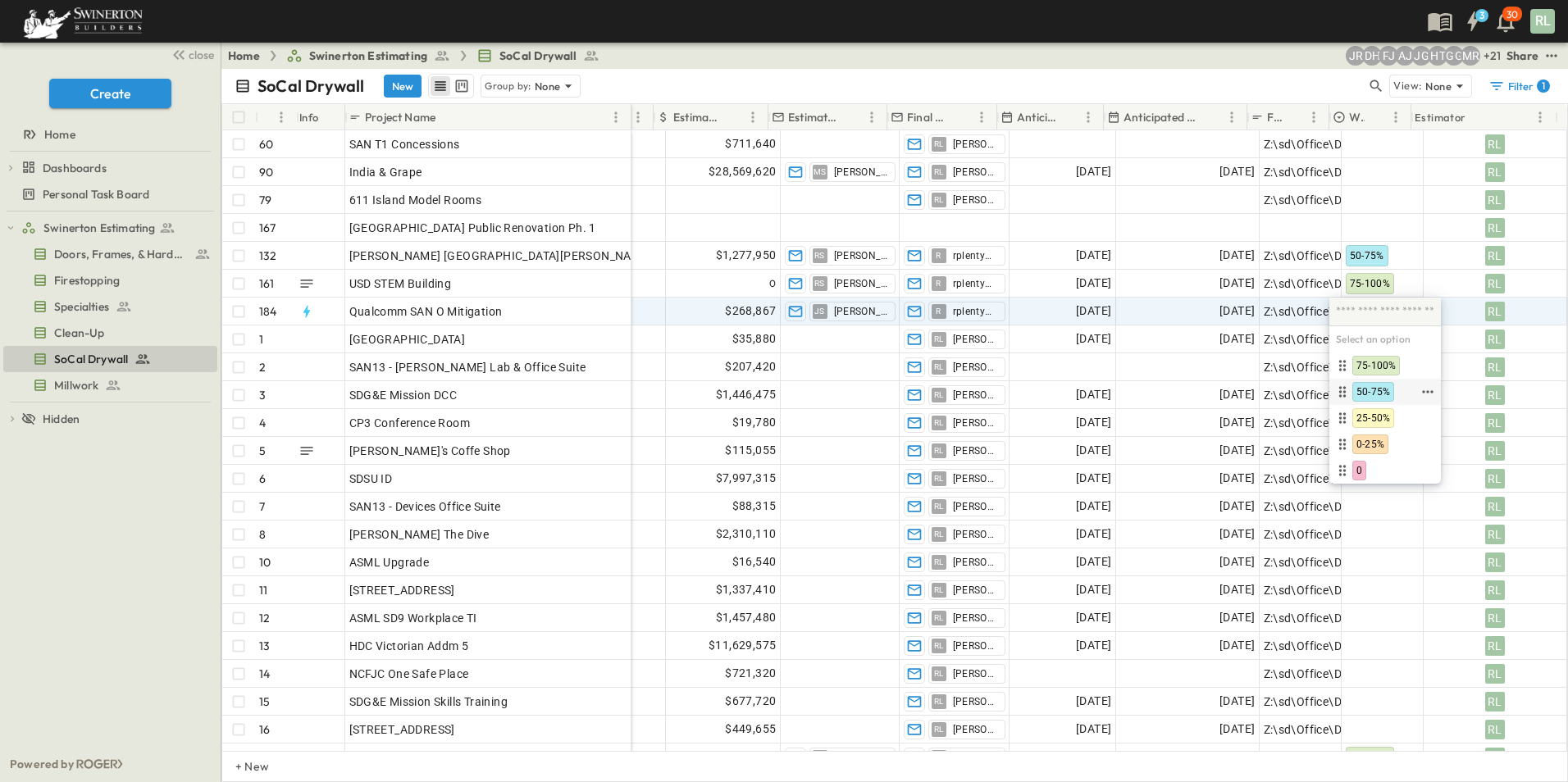
click at [1377, 389] on span "50-75%" at bounding box center [1373, 392] width 34 height 13
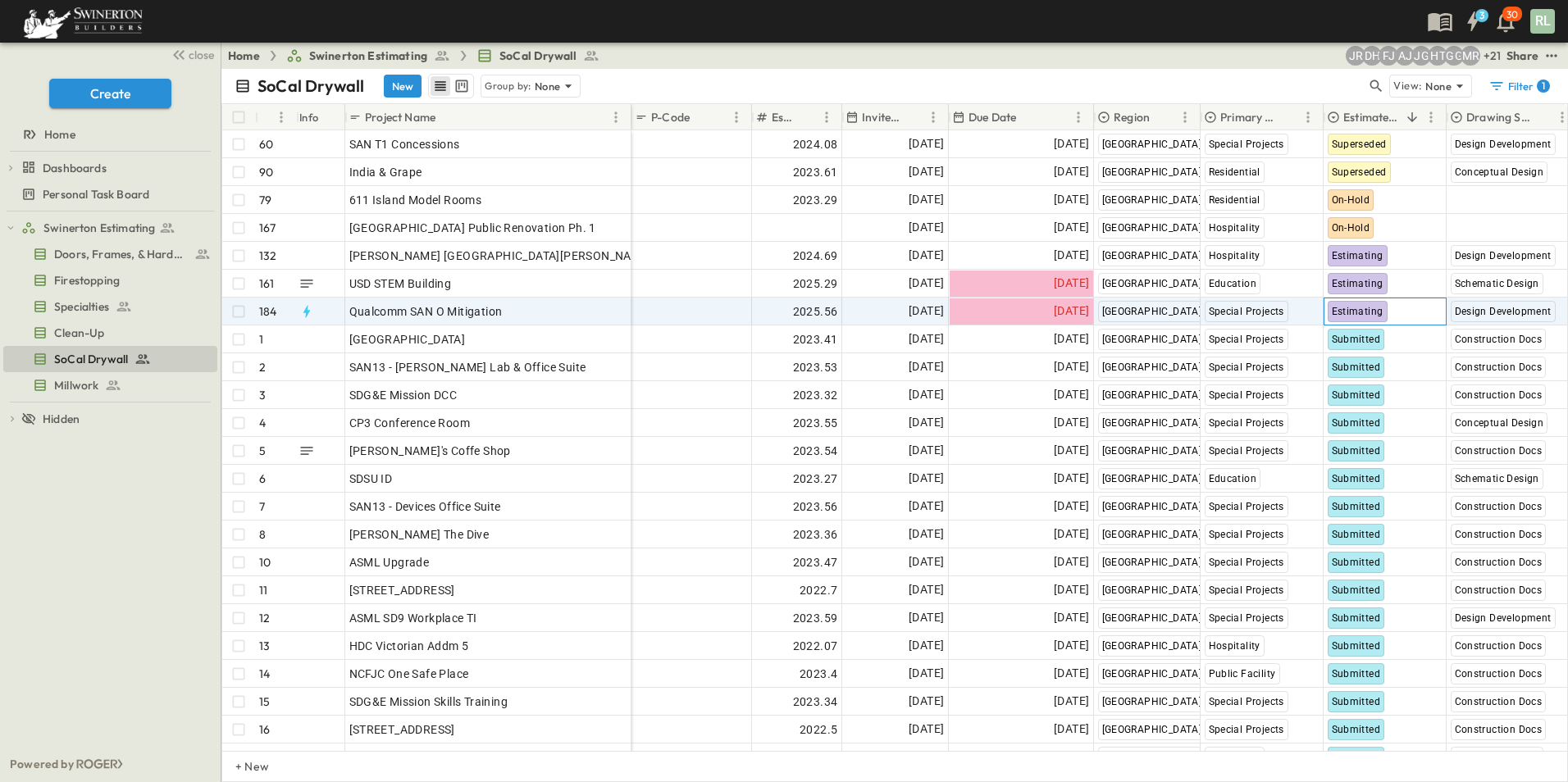
click at [1365, 311] on span "Estimating" at bounding box center [1358, 311] width 51 height 12
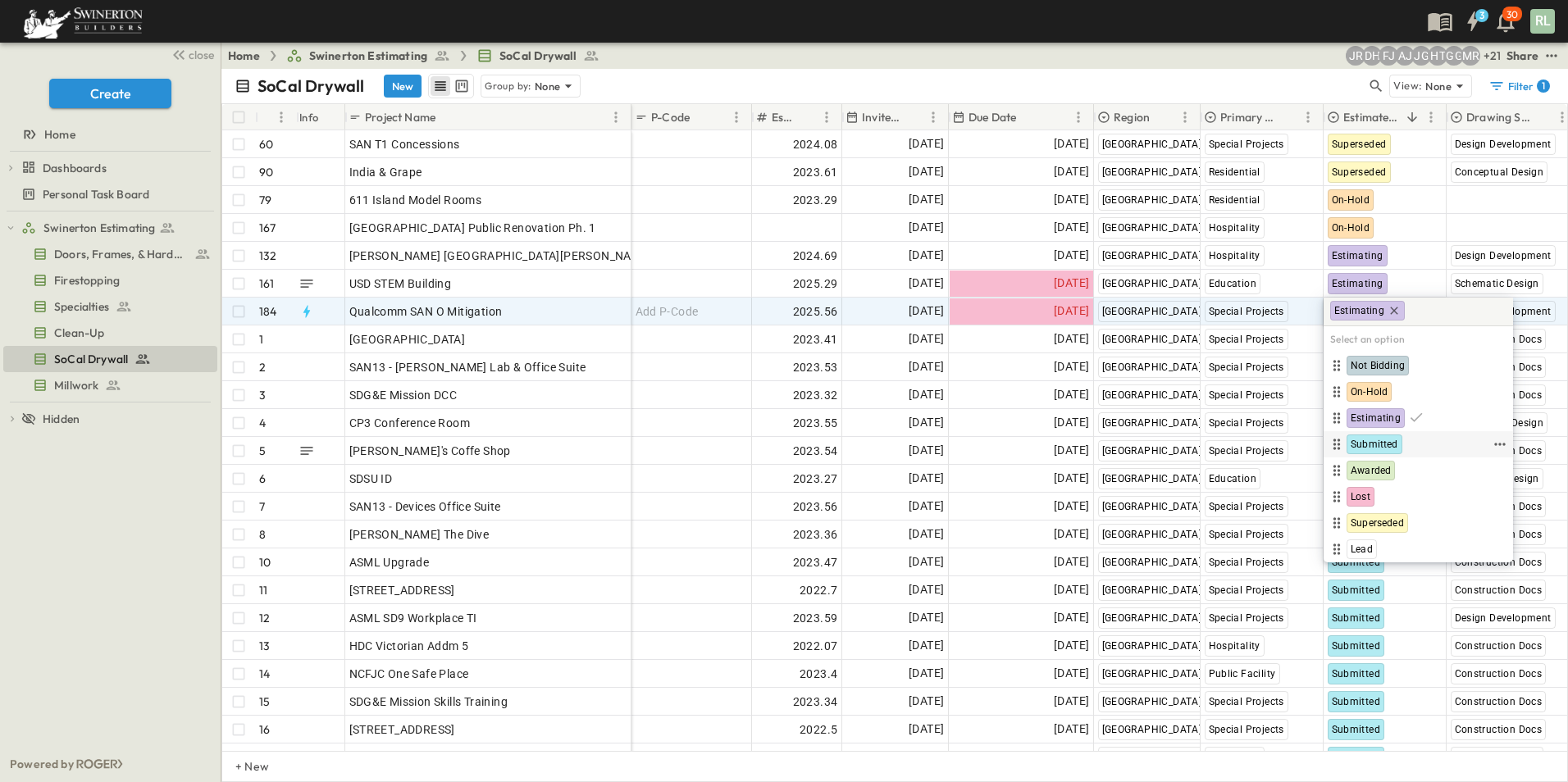
click at [1377, 441] on span "Submitted" at bounding box center [1374, 444] width 48 height 13
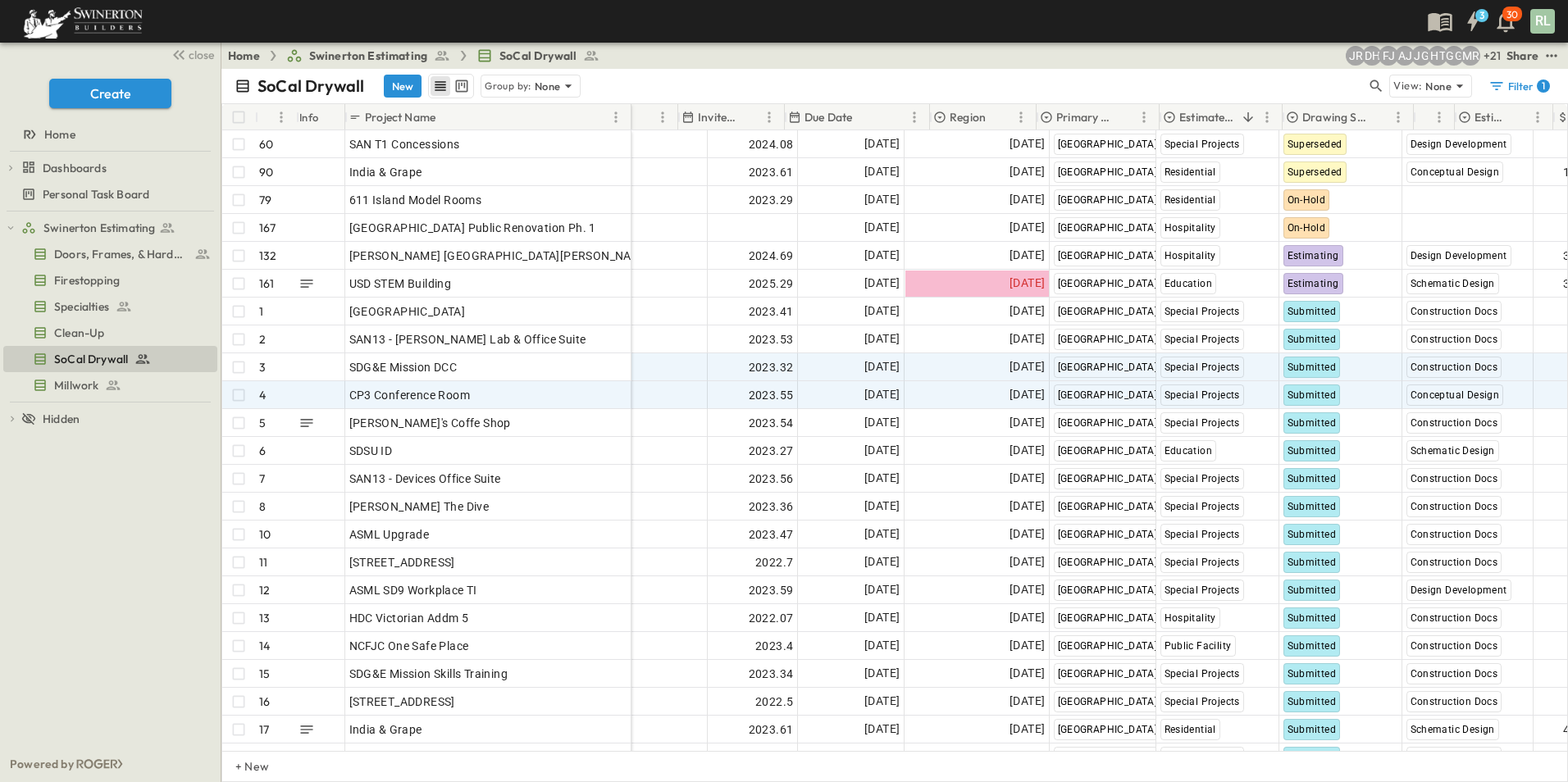
scroll to position [0, 164]
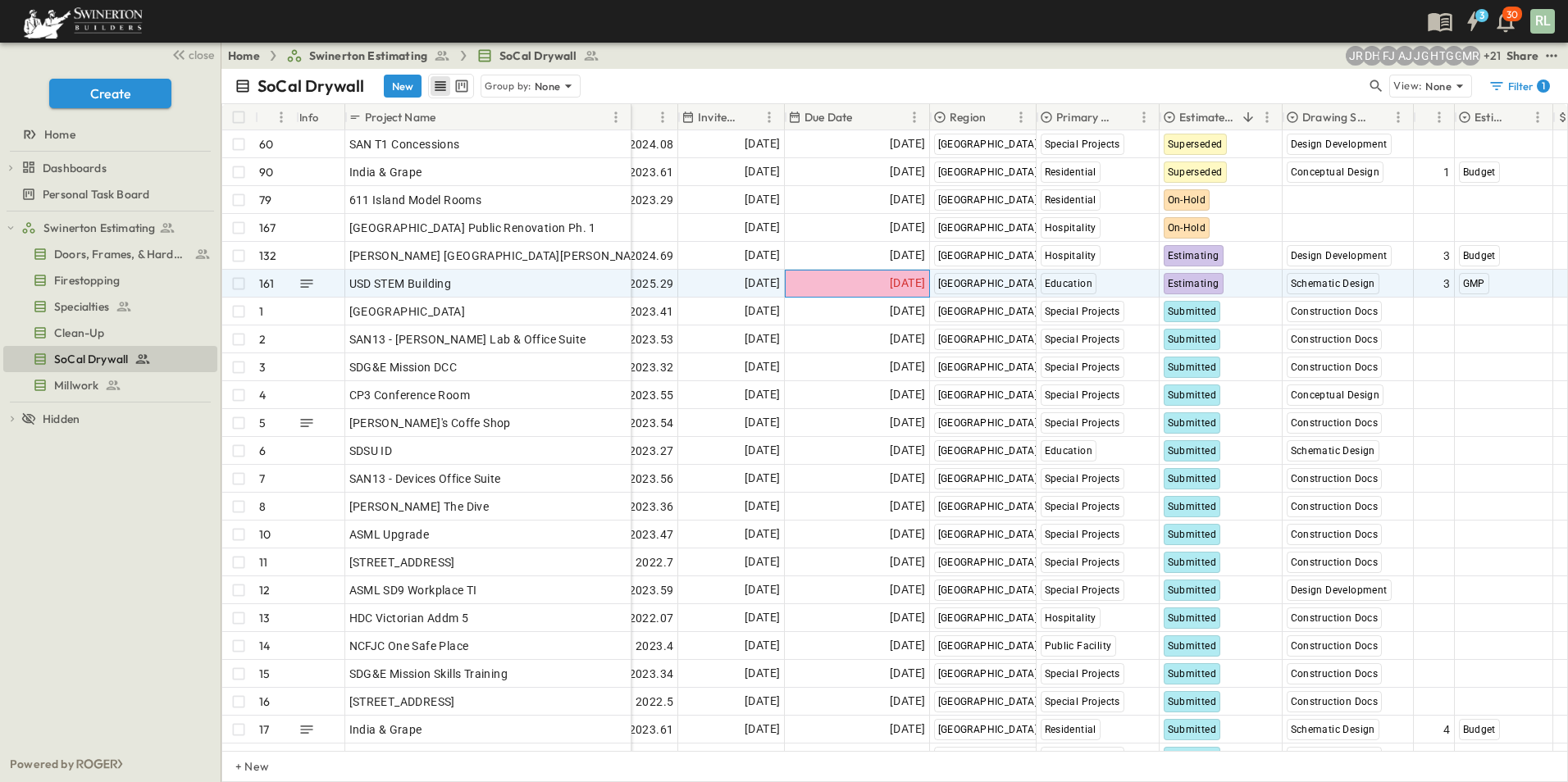
click at [894, 288] on span "[DATE]" at bounding box center [907, 283] width 35 height 19
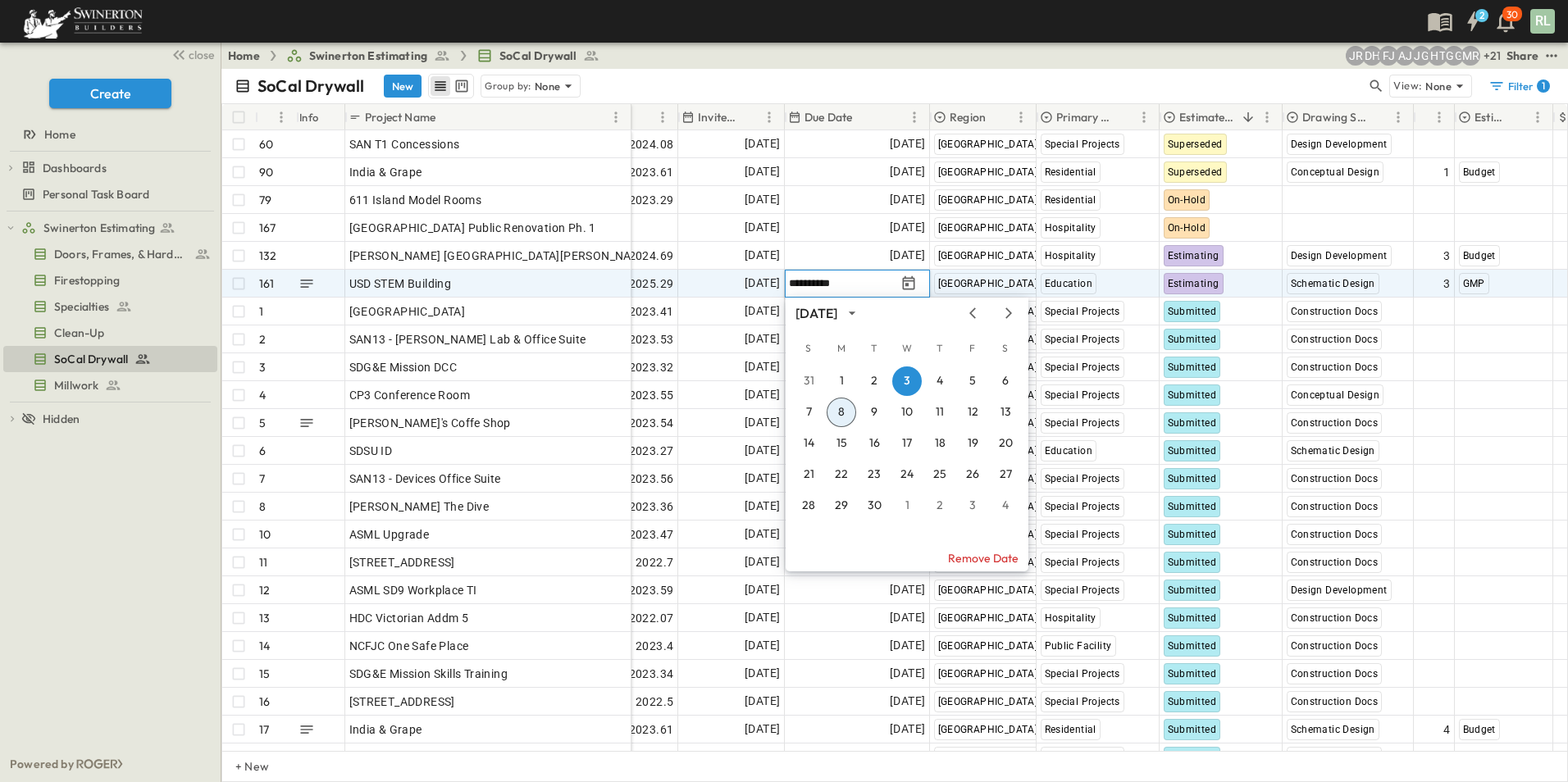
click at [816, 282] on input "**********" at bounding box center [842, 283] width 107 height 16
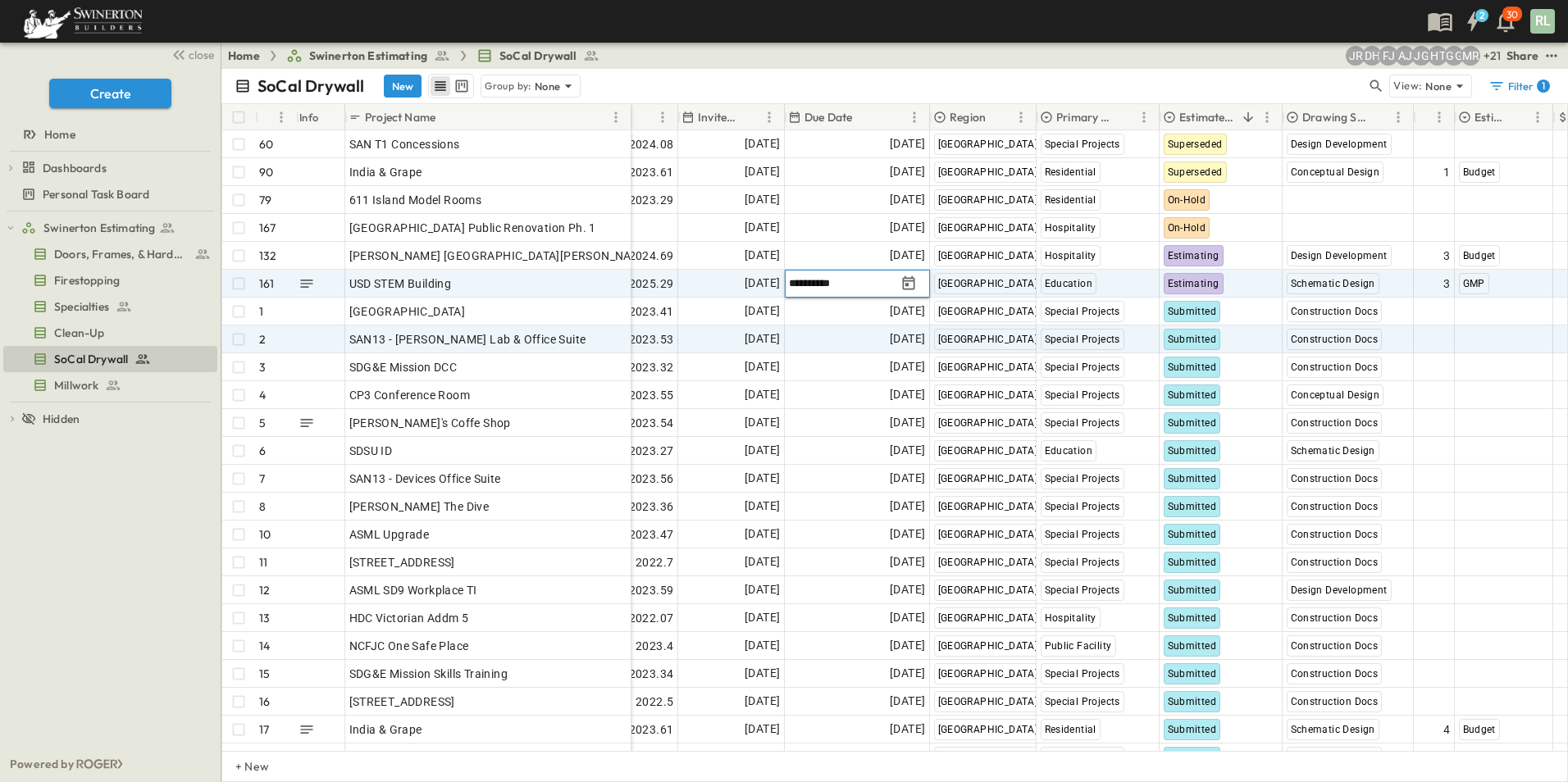
type input "**********"
